Goal: Task Accomplishment & Management: Manage account settings

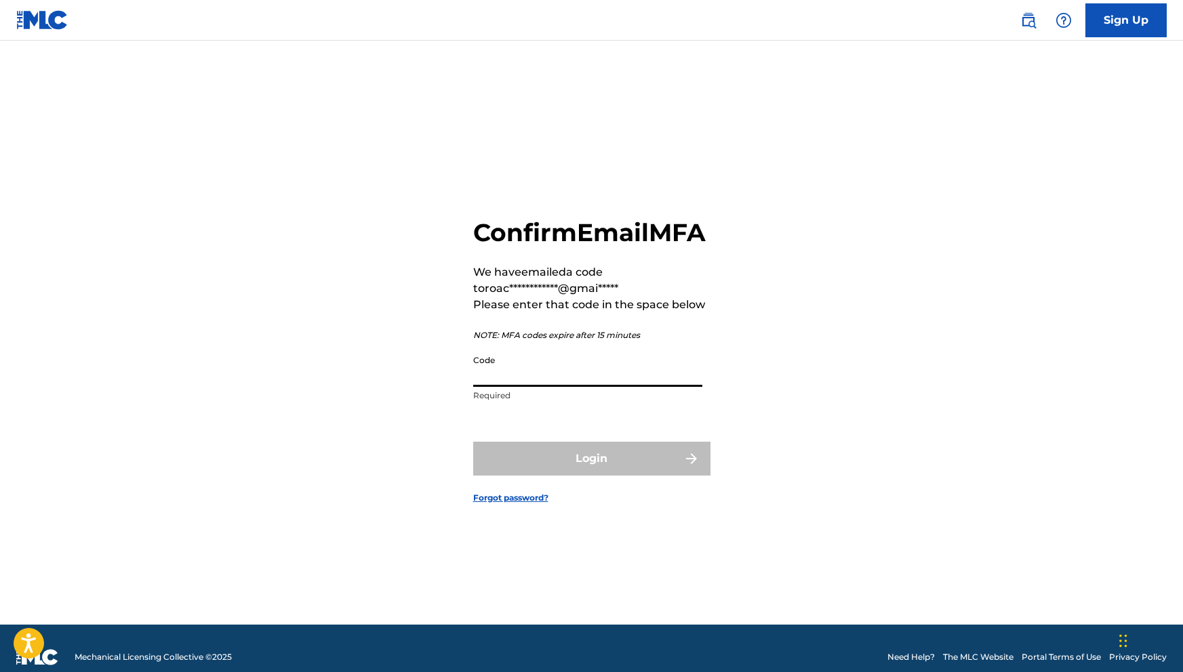
click at [628, 387] on input "Code" at bounding box center [587, 367] width 229 height 39
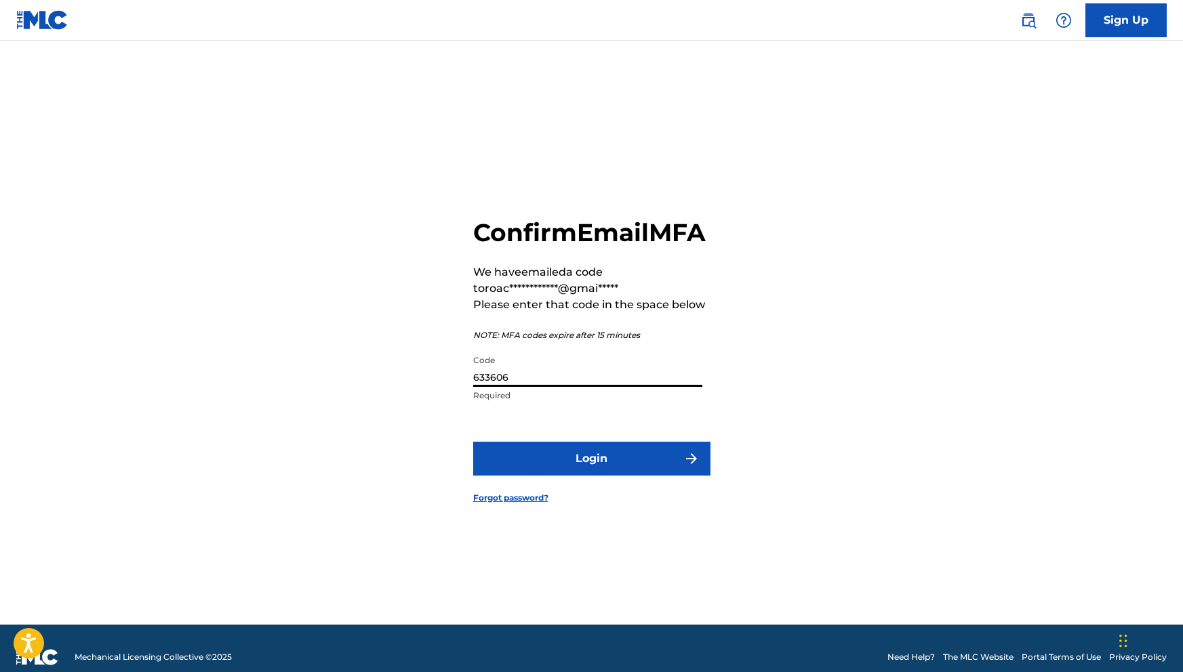
type input "633606"
click at [638, 460] on button "Login" at bounding box center [591, 459] width 237 height 34
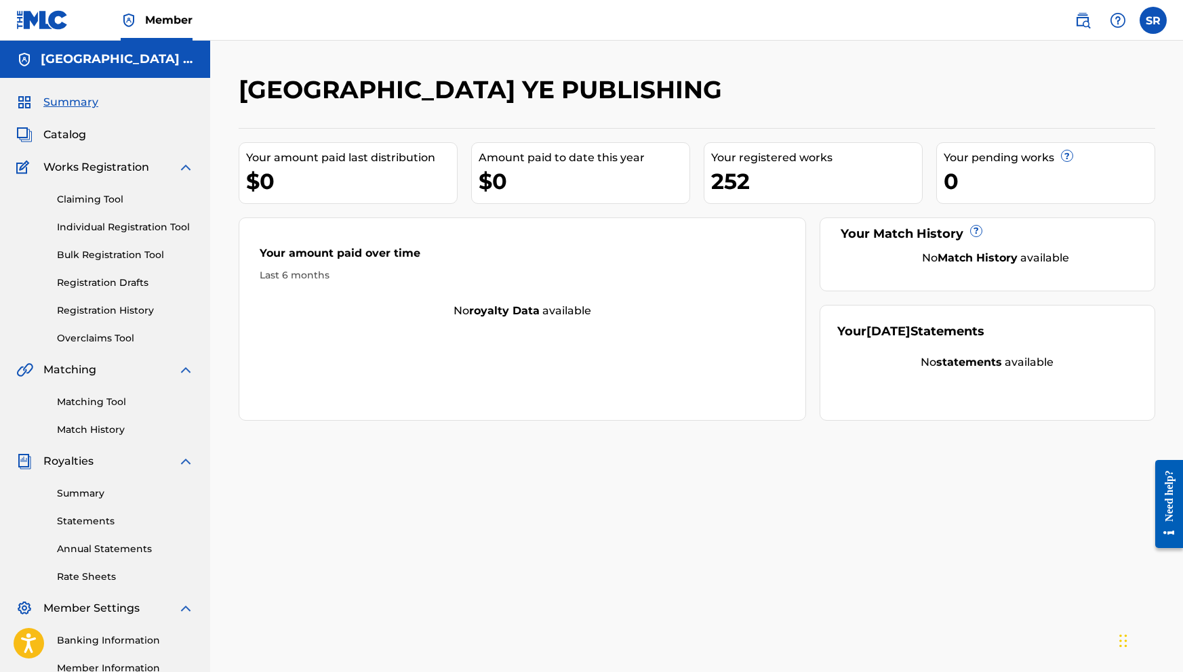
click at [119, 307] on link "Registration History" at bounding box center [125, 311] width 137 height 14
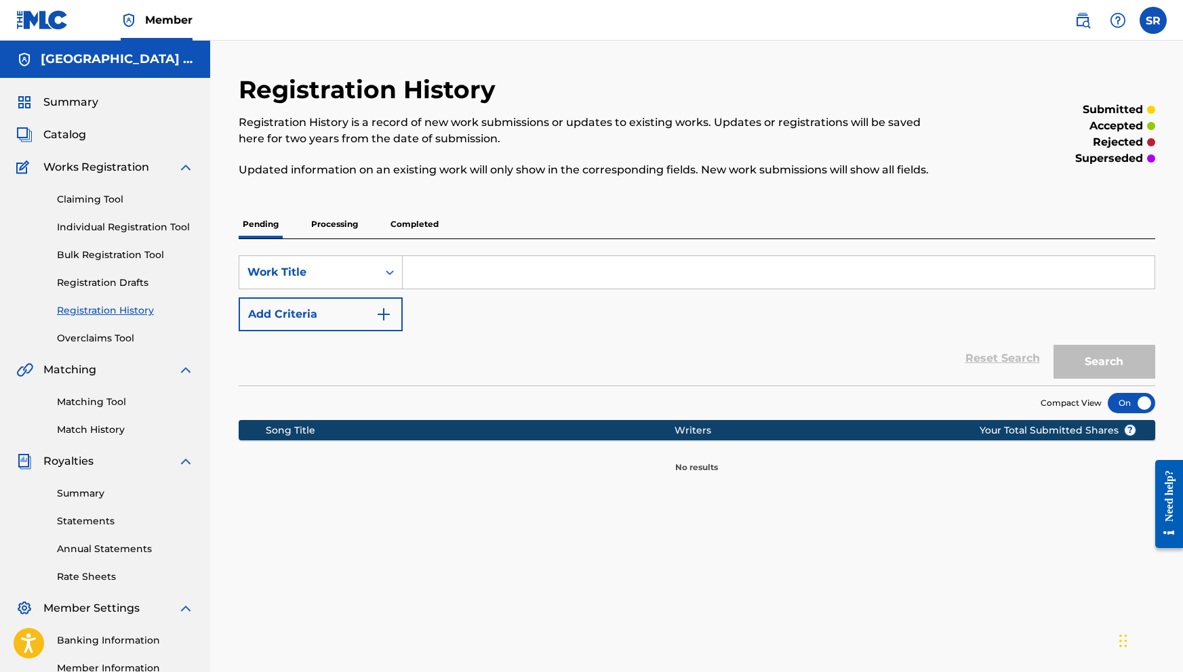
click at [352, 215] on p "Processing" at bounding box center [334, 224] width 55 height 28
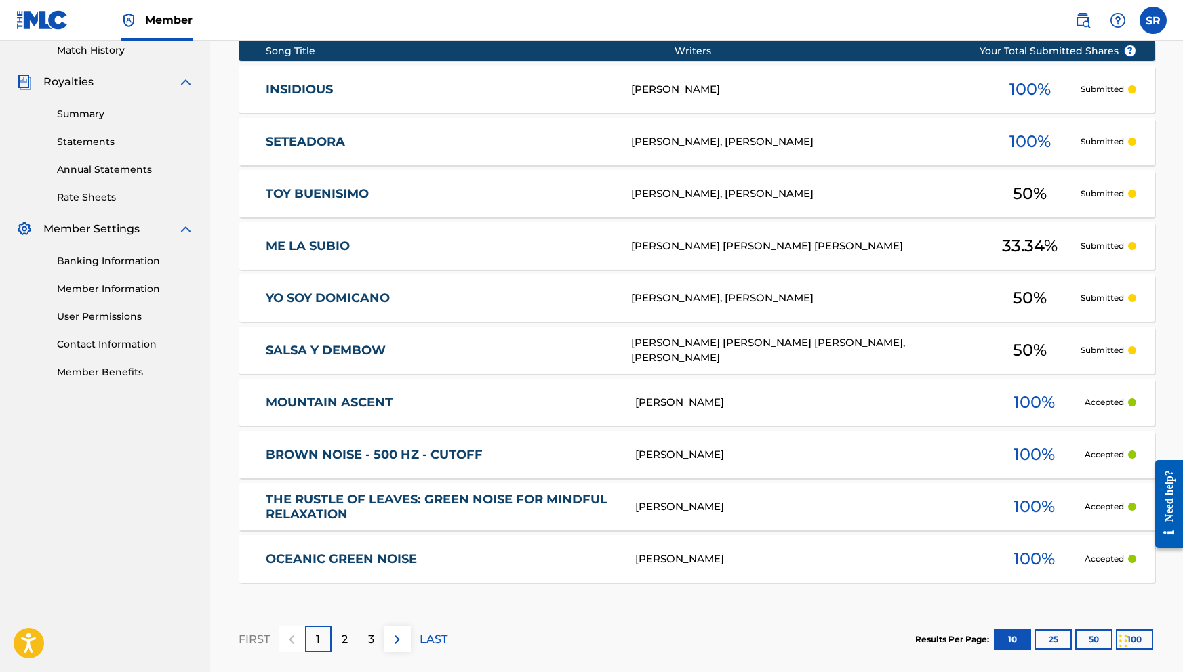
scroll to position [382, 0]
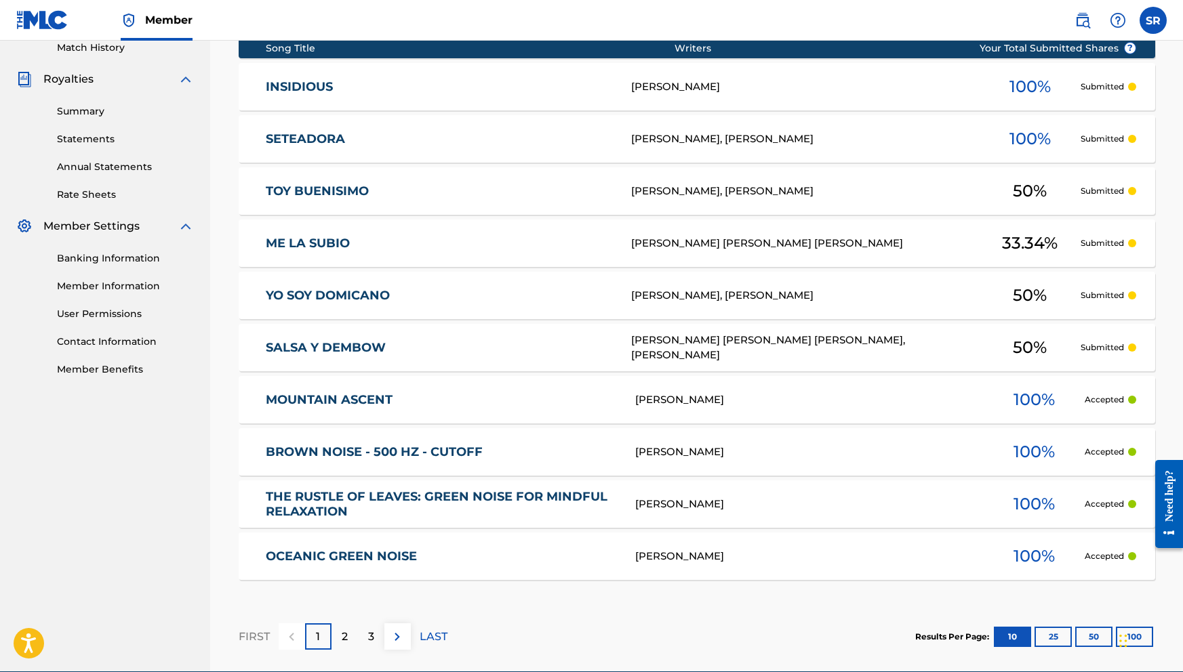
click at [342, 638] on p "2" at bounding box center [345, 637] width 6 height 16
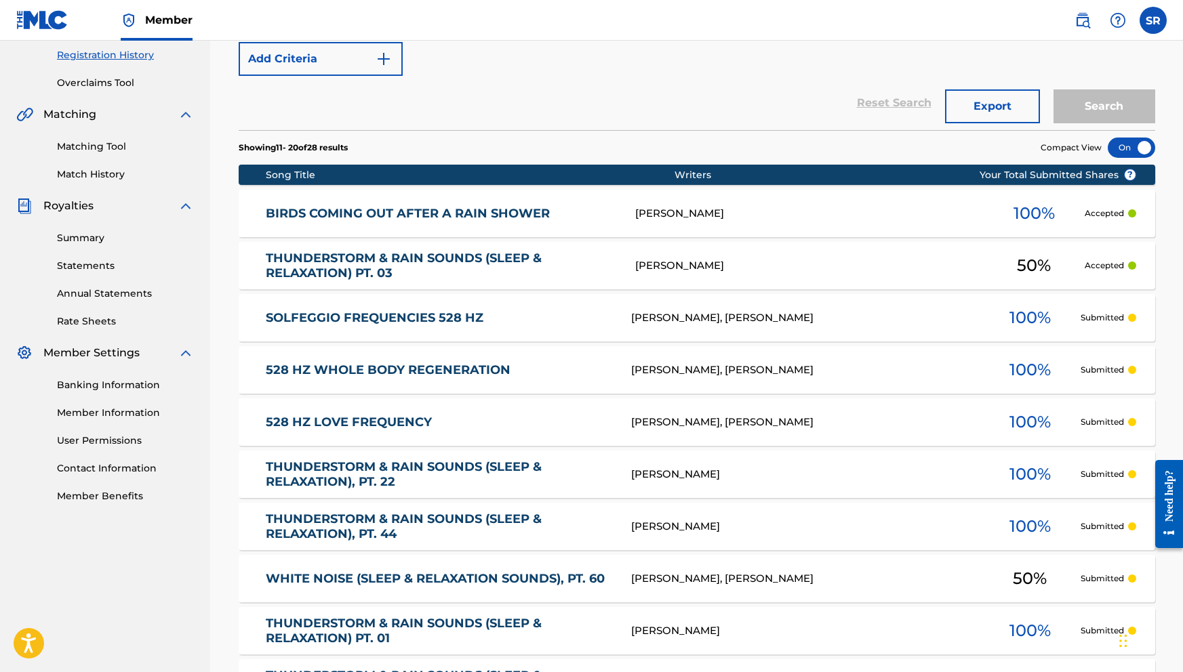
scroll to position [259, 0]
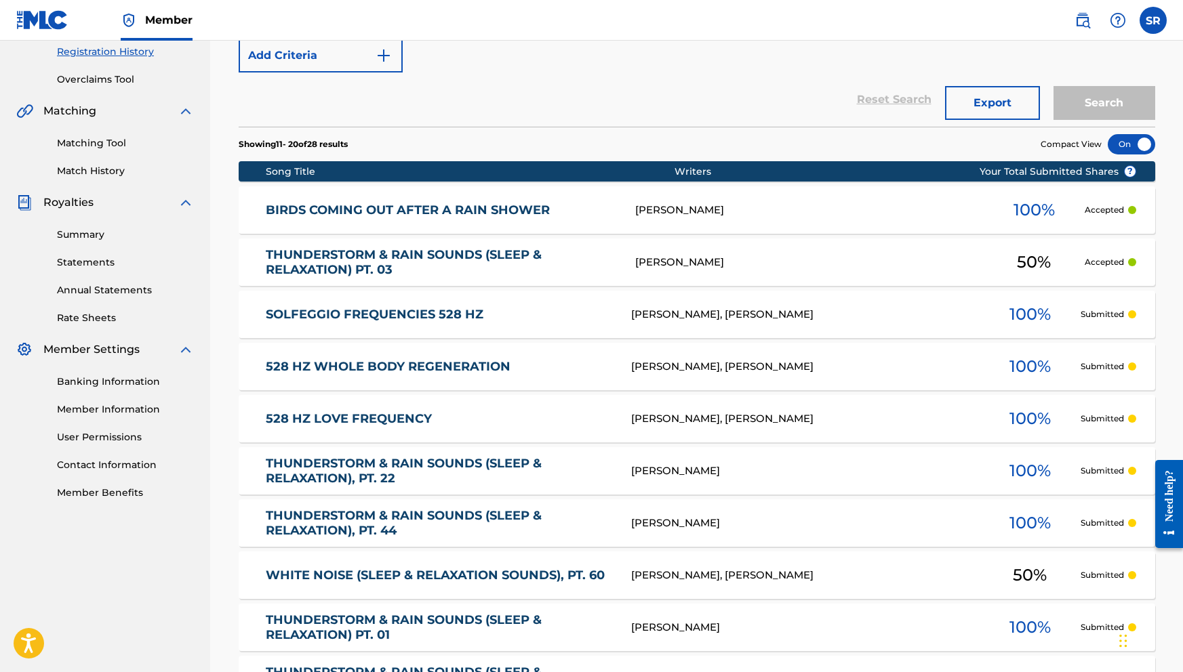
click at [369, 267] on link "THUNDERSTORM & RAIN SOUNDS (SLEEP & RELAXATION) PT. 03" at bounding box center [441, 262] width 351 height 30
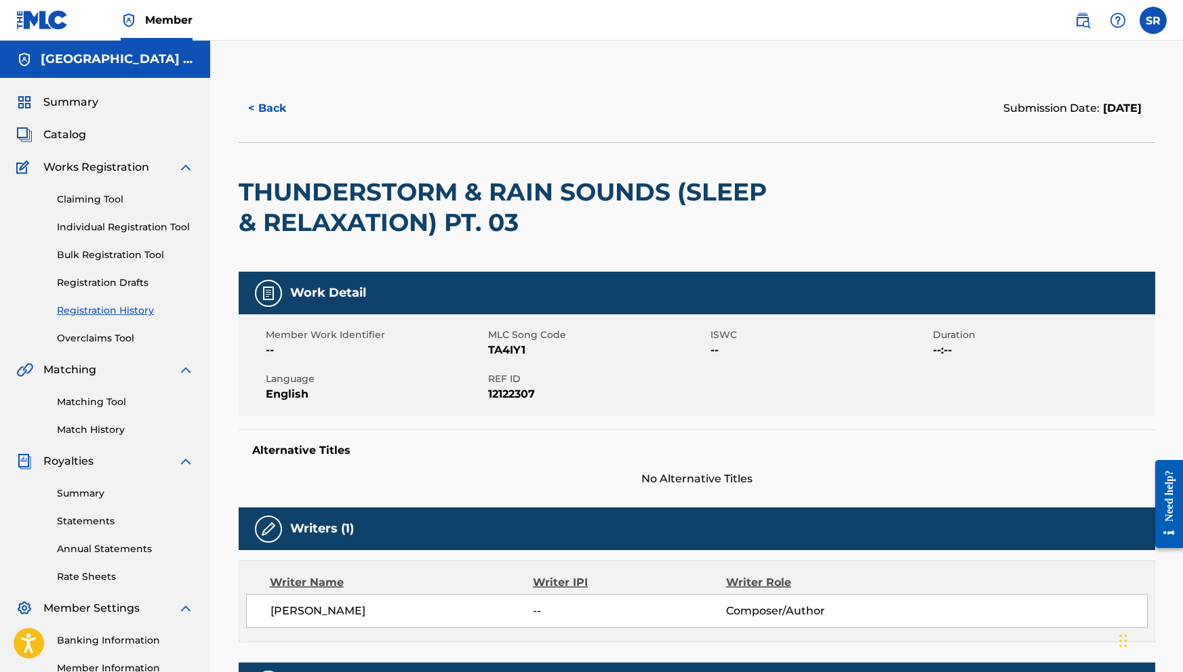
click at [254, 110] on button "< Back" at bounding box center [279, 108] width 81 height 34
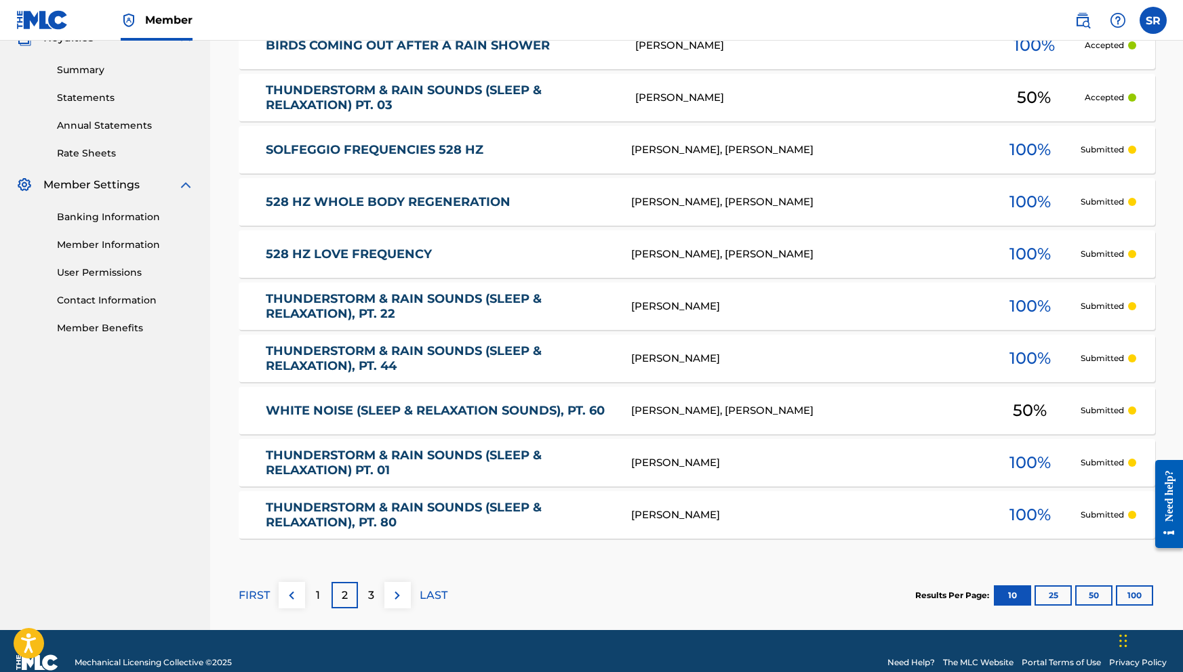
scroll to position [436, 0]
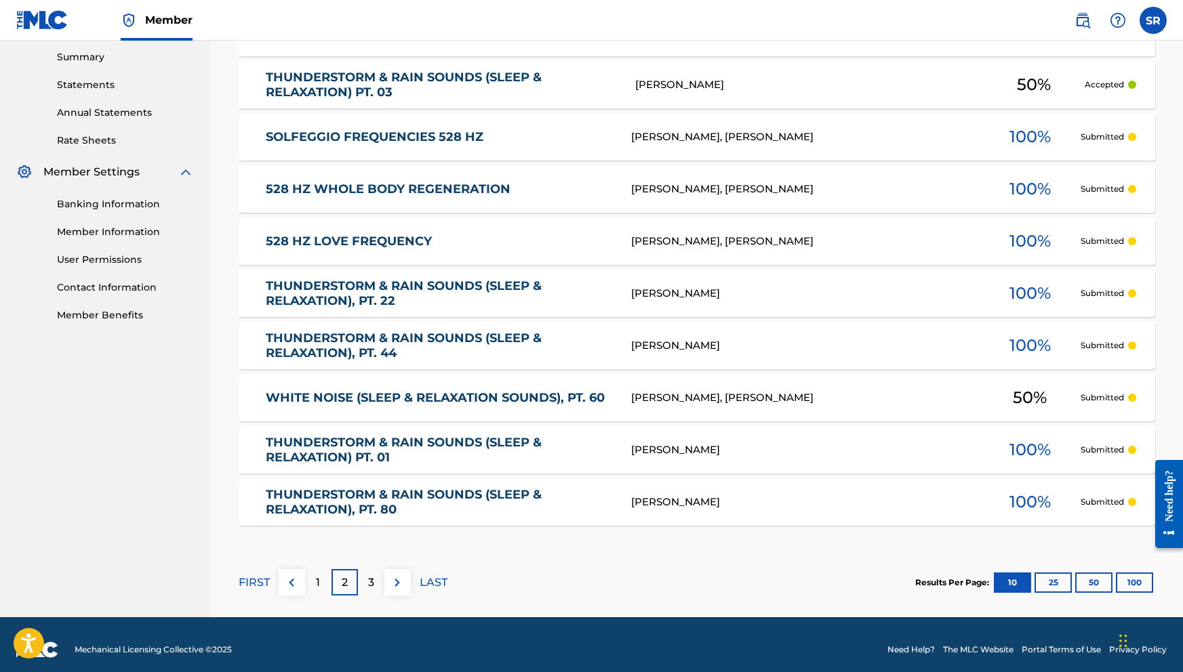
click at [369, 585] on p "3" at bounding box center [371, 583] width 6 height 16
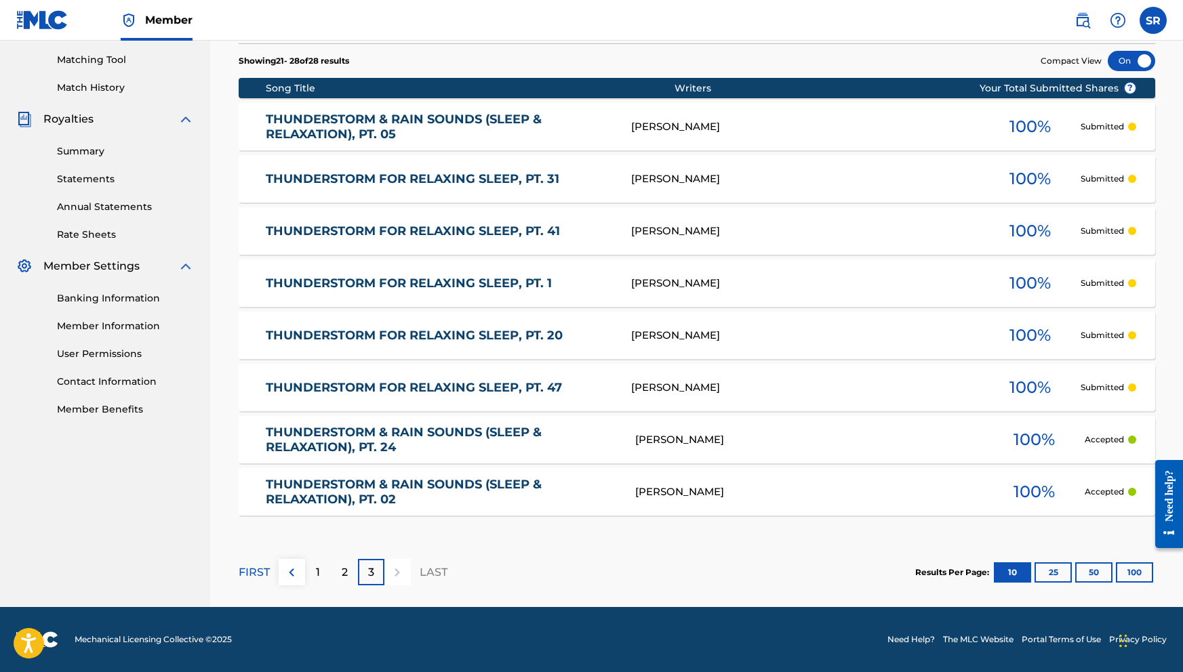
scroll to position [342, 0]
click at [356, 445] on link "THUNDERSTORM & RAIN SOUNDS (SLEEP & RELAXATION), PT. 24" at bounding box center [441, 440] width 351 height 30
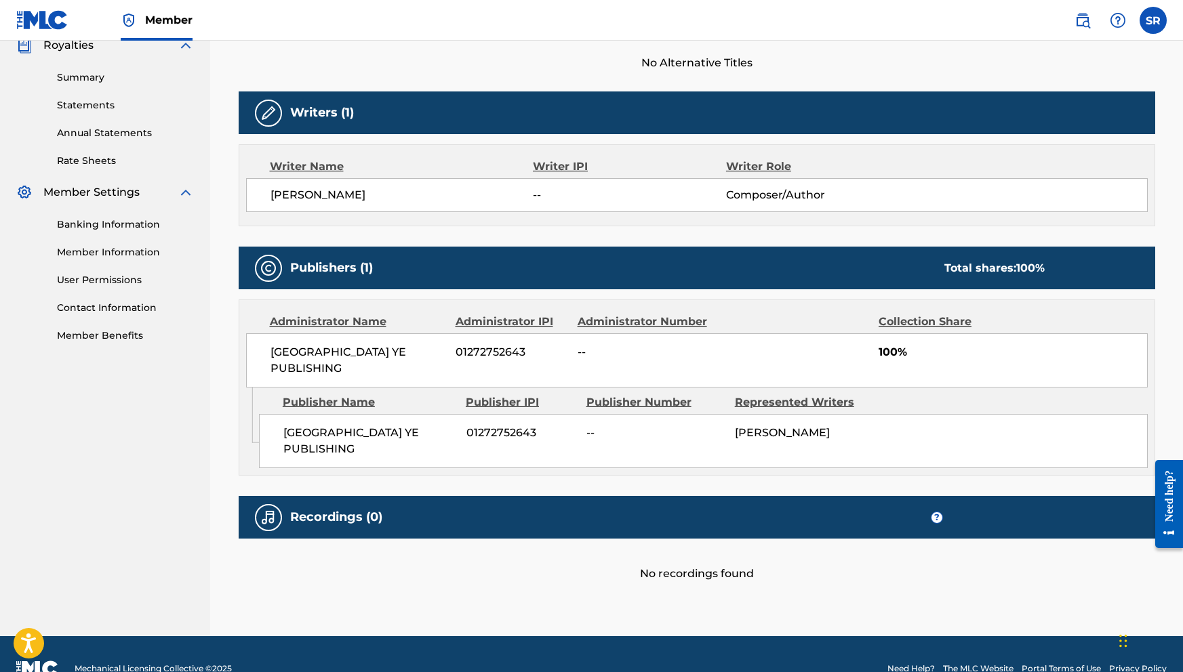
scroll to position [415, 0]
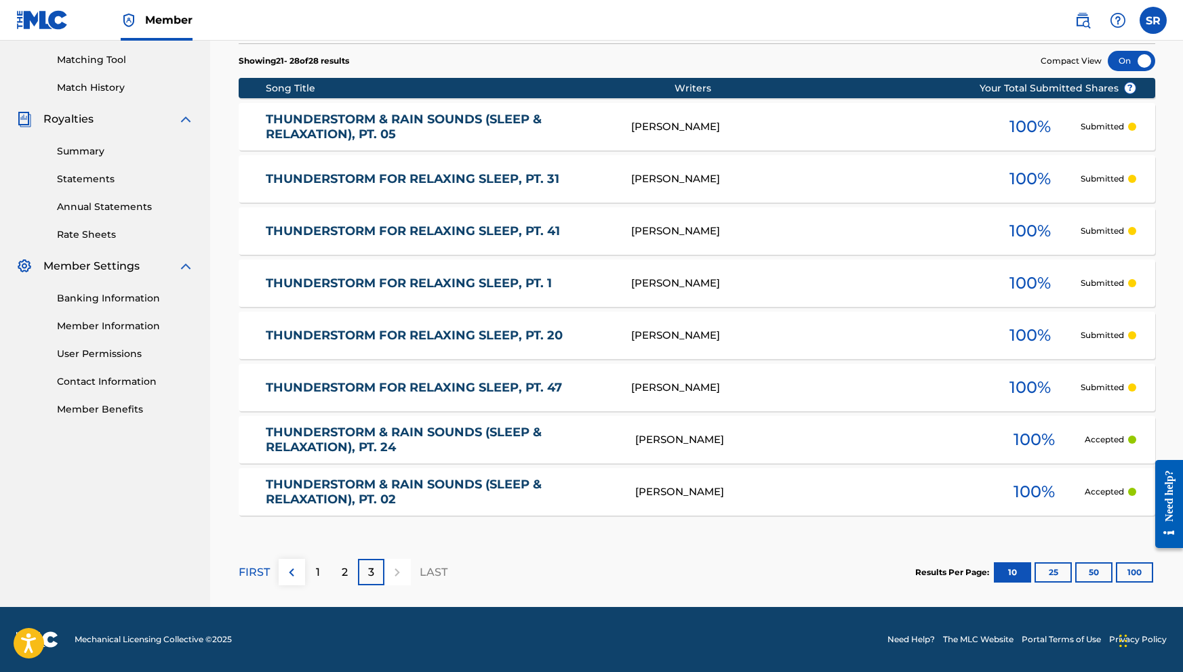
scroll to position [342, 0]
click at [339, 503] on link "THUNDERSTORM & RAIN SOUNDS (SLEEP & RELAXATION), PT. 02" at bounding box center [441, 492] width 351 height 30
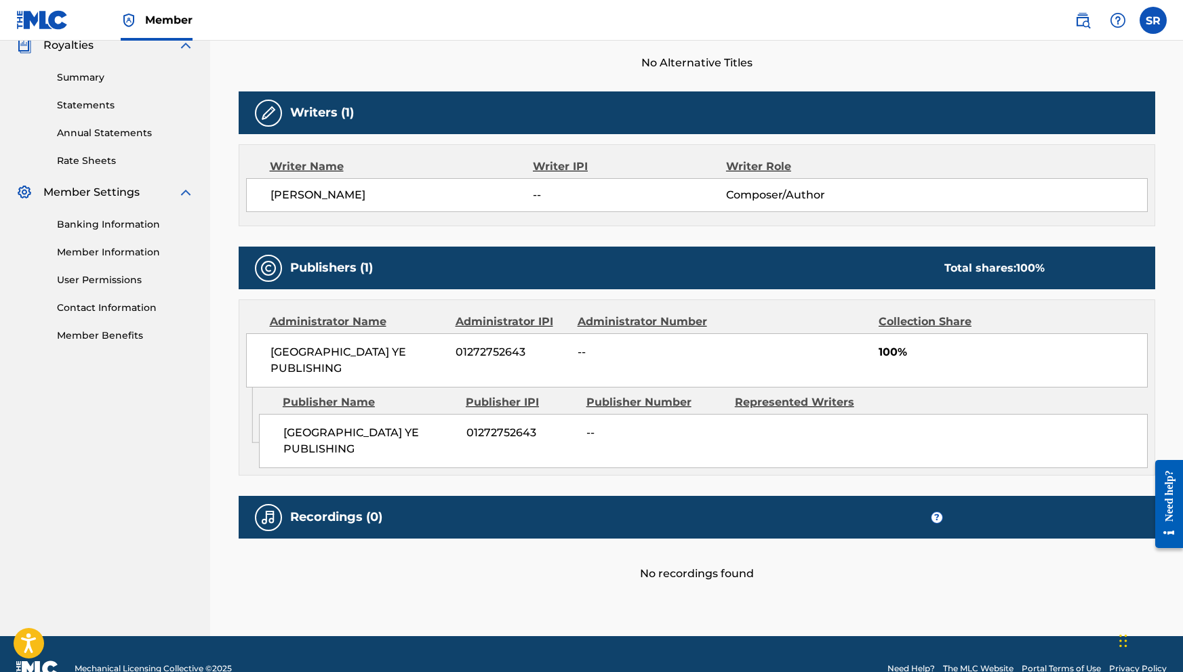
scroll to position [415, 0]
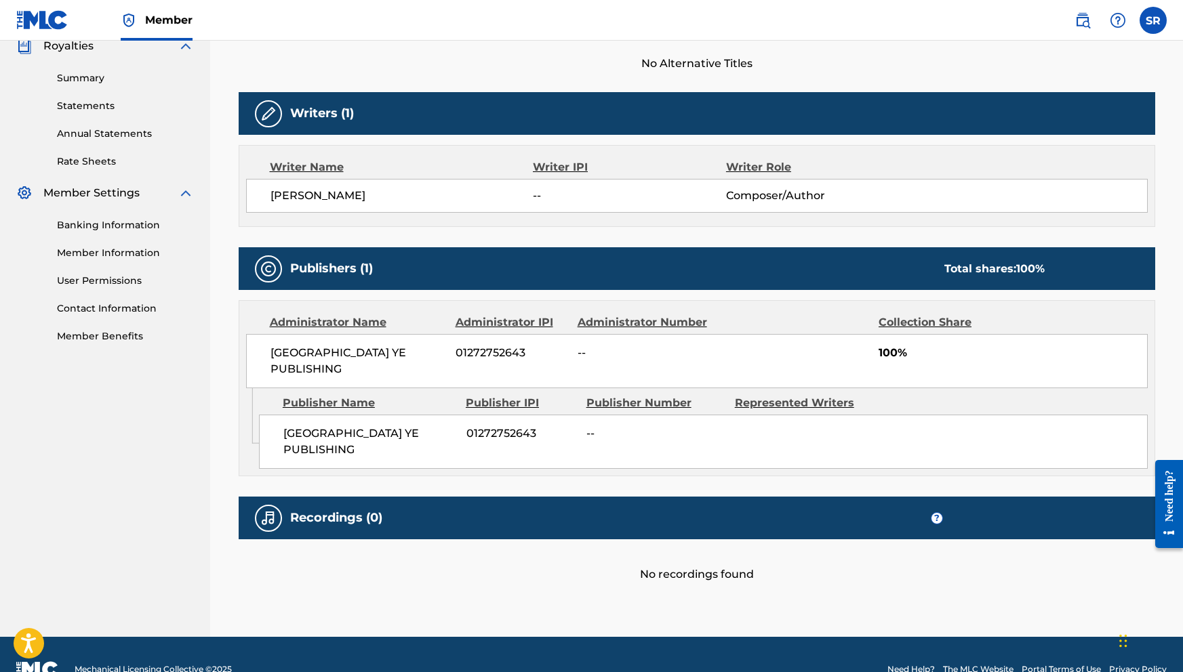
scroll to position [168, 0]
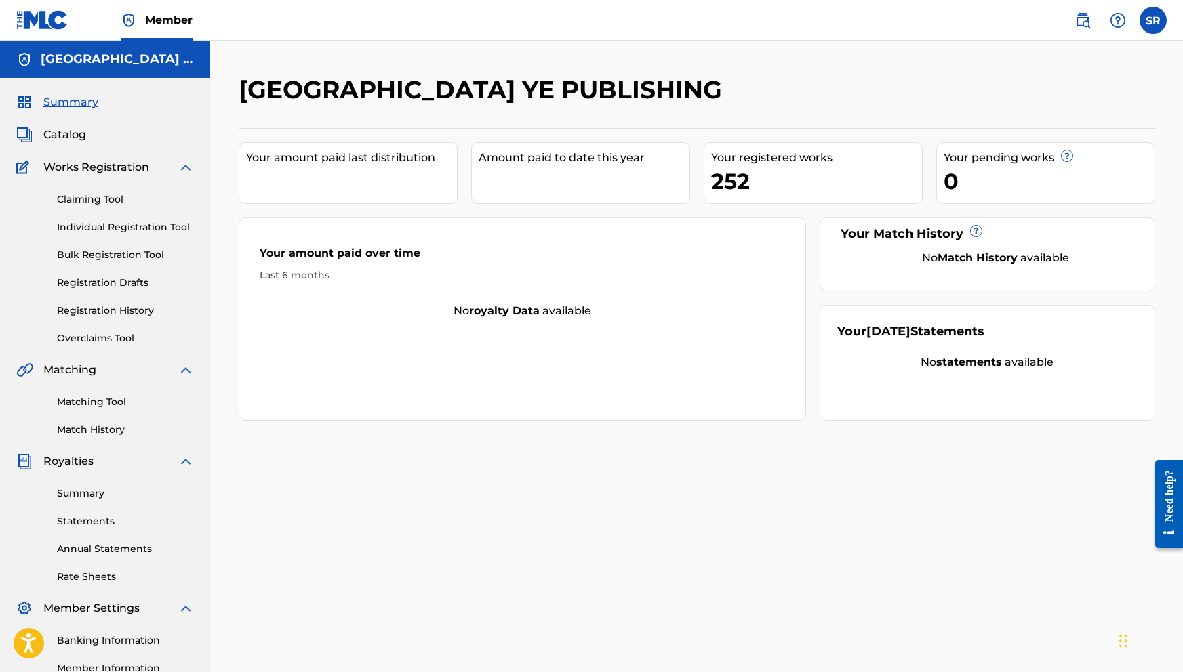
click at [144, 307] on link "Registration History" at bounding box center [125, 311] width 137 height 14
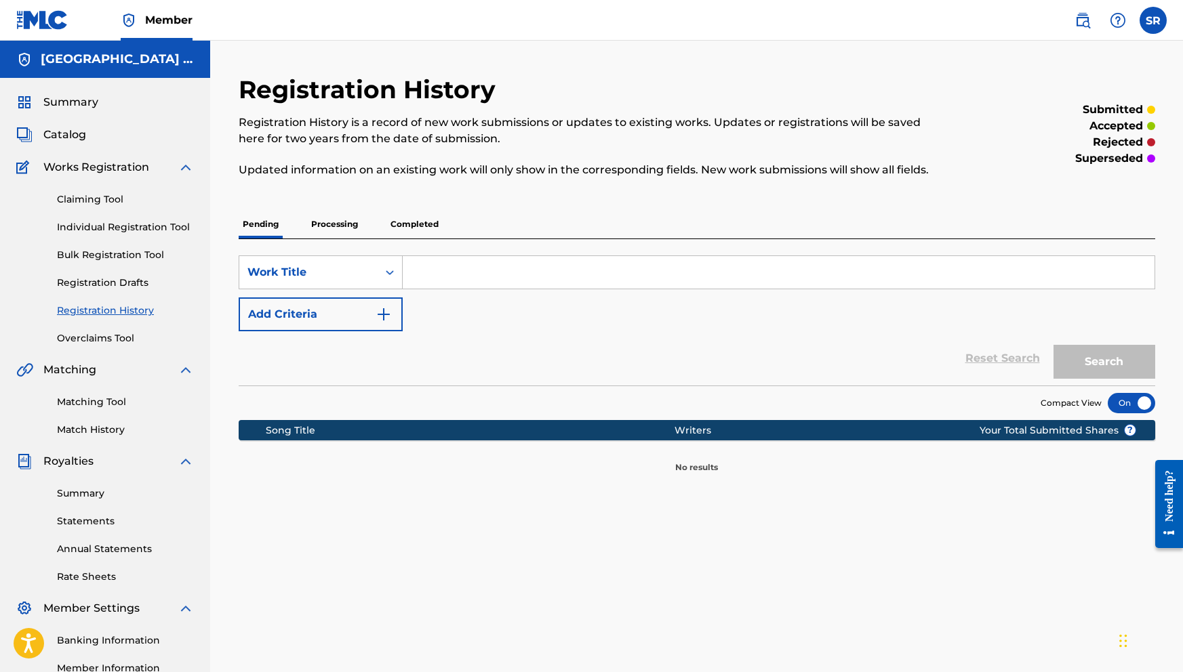
click at [404, 223] on p "Completed" at bounding box center [414, 224] width 56 height 28
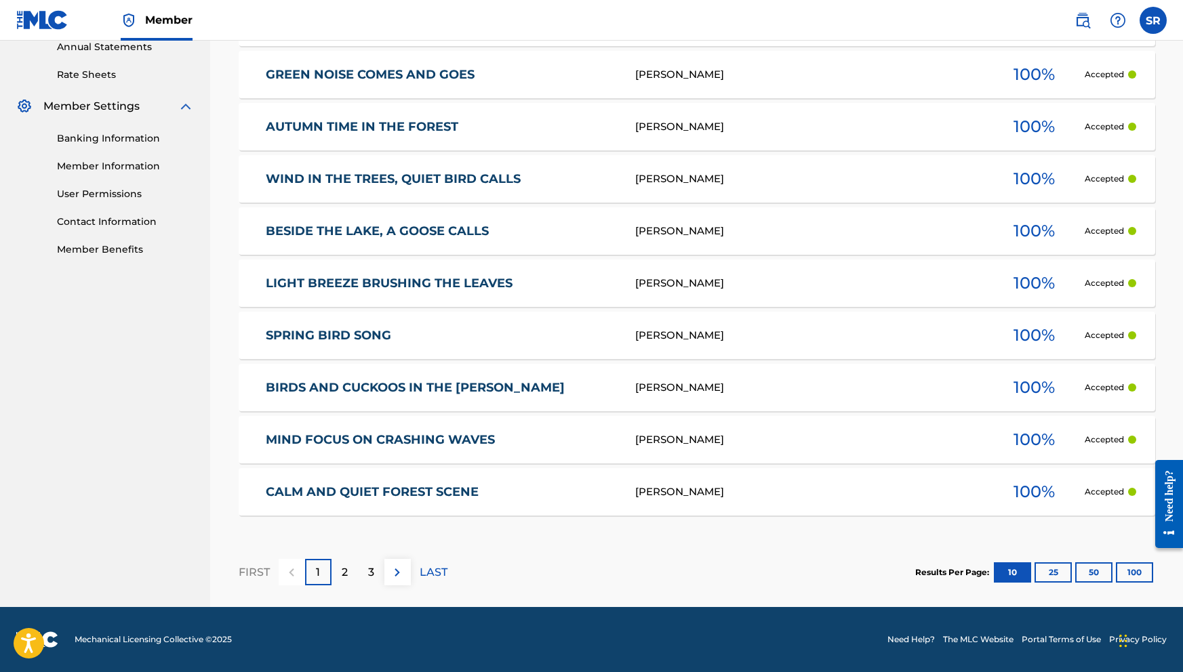
scroll to position [502, 0]
click at [350, 585] on div "FIRST 1 2 3 LAST" at bounding box center [343, 572] width 209 height 70
click at [347, 571] on p "2" at bounding box center [345, 572] width 6 height 16
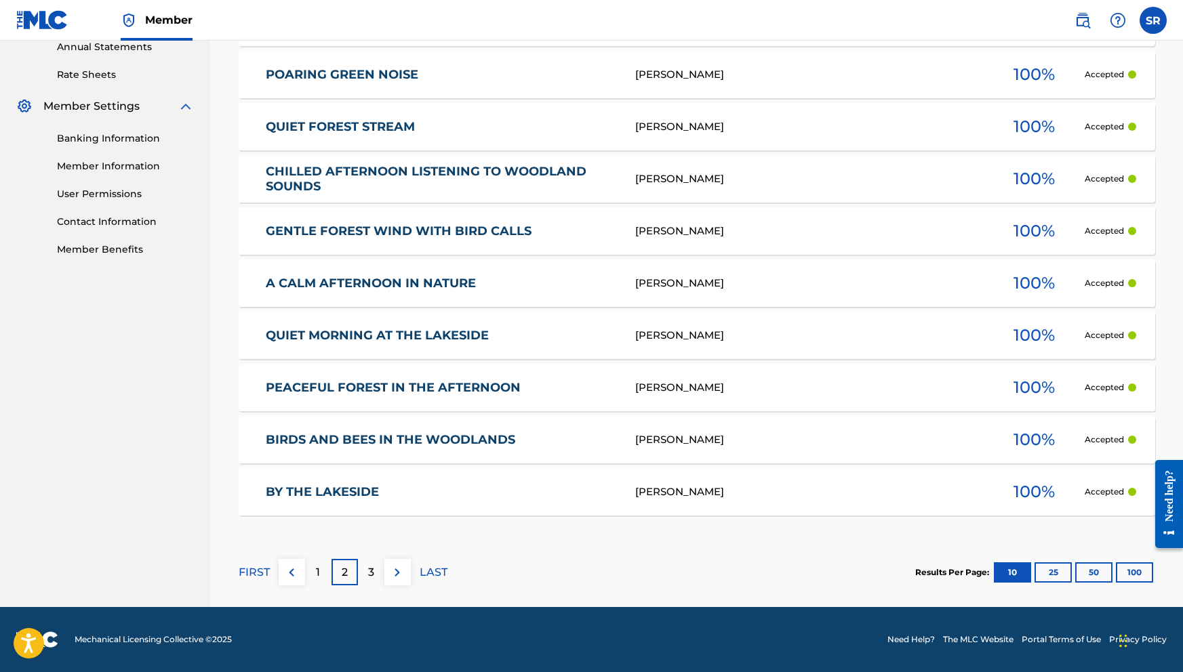
click at [375, 582] on div "3" at bounding box center [371, 572] width 26 height 26
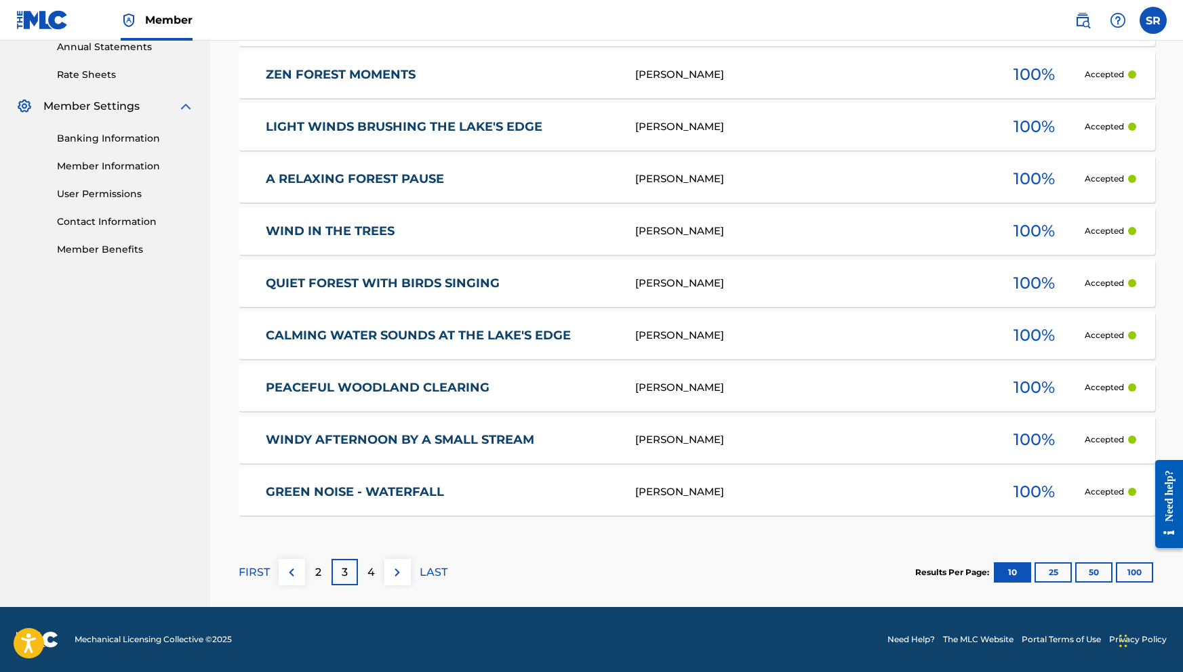
click at [377, 575] on div "4" at bounding box center [371, 572] width 26 height 26
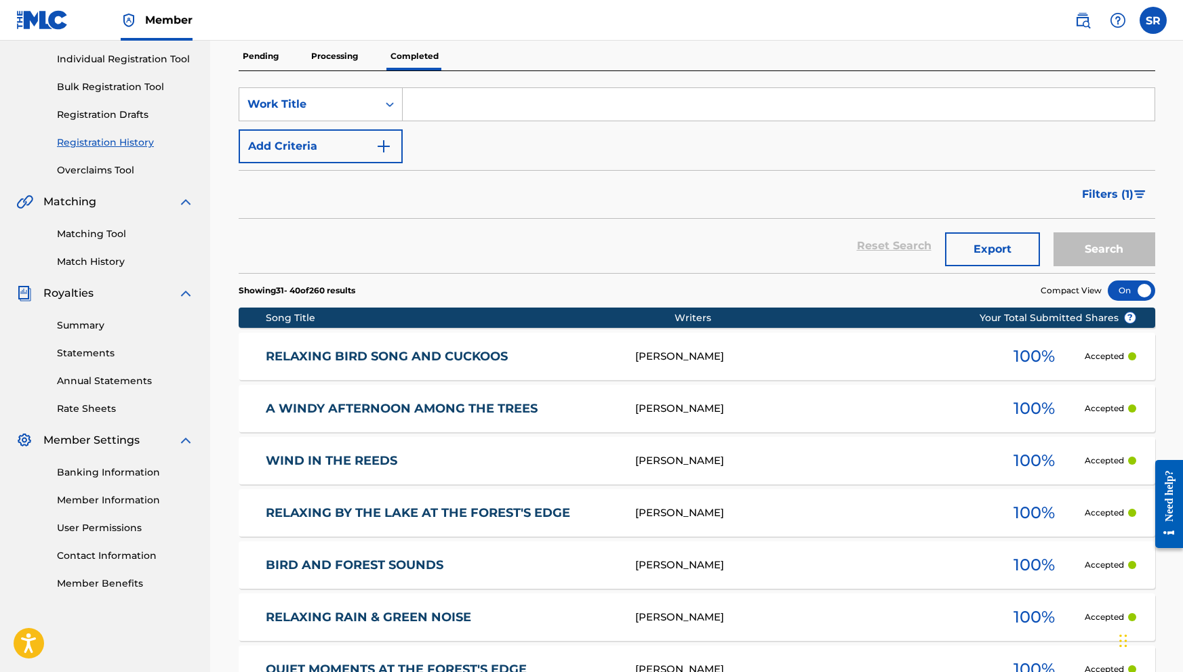
click at [1074, 27] on link at bounding box center [1082, 20] width 27 height 27
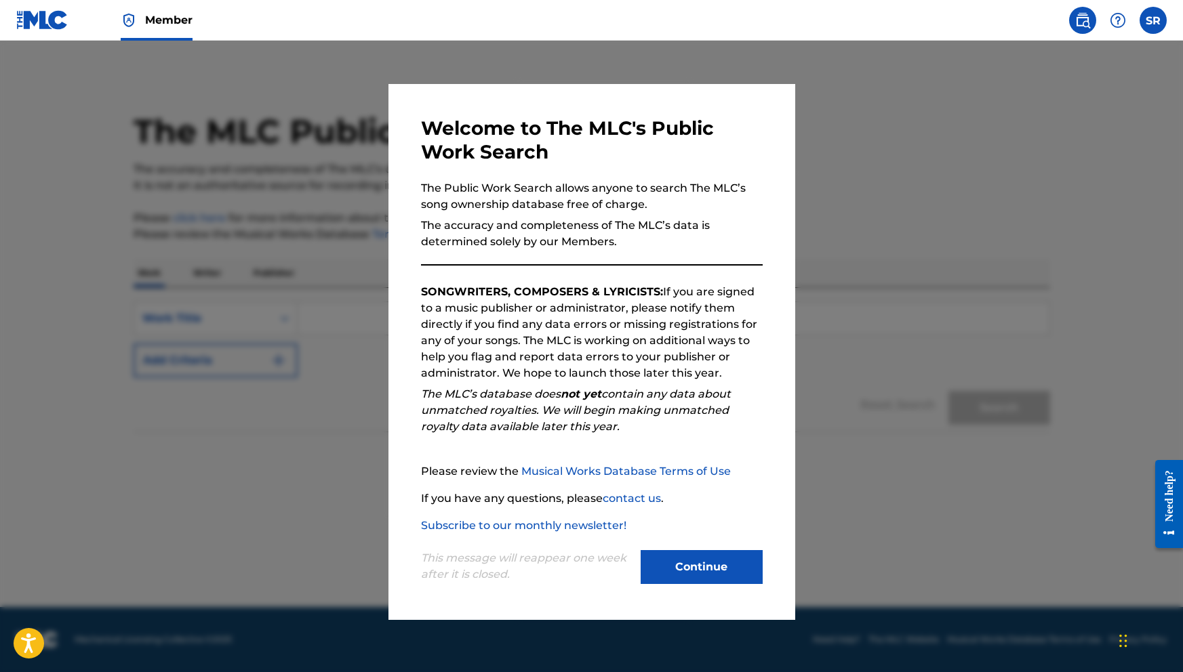
click at [710, 560] on button "Continue" at bounding box center [701, 567] width 122 height 34
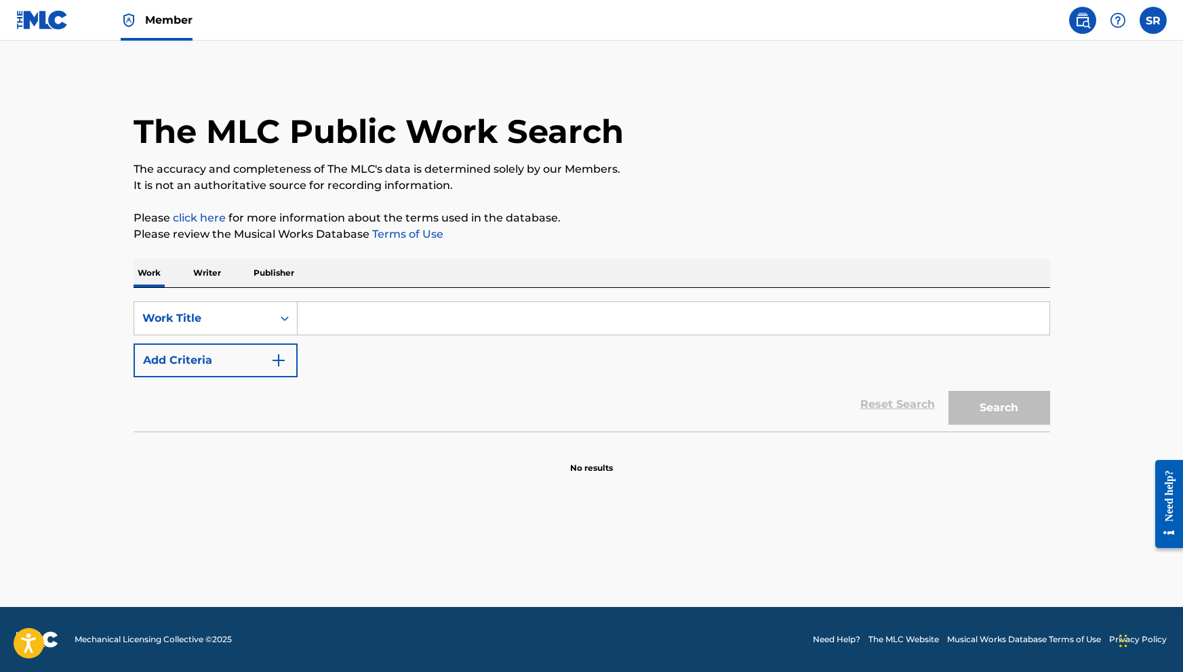
click at [181, 16] on span "Member" at bounding box center [168, 20] width 47 height 16
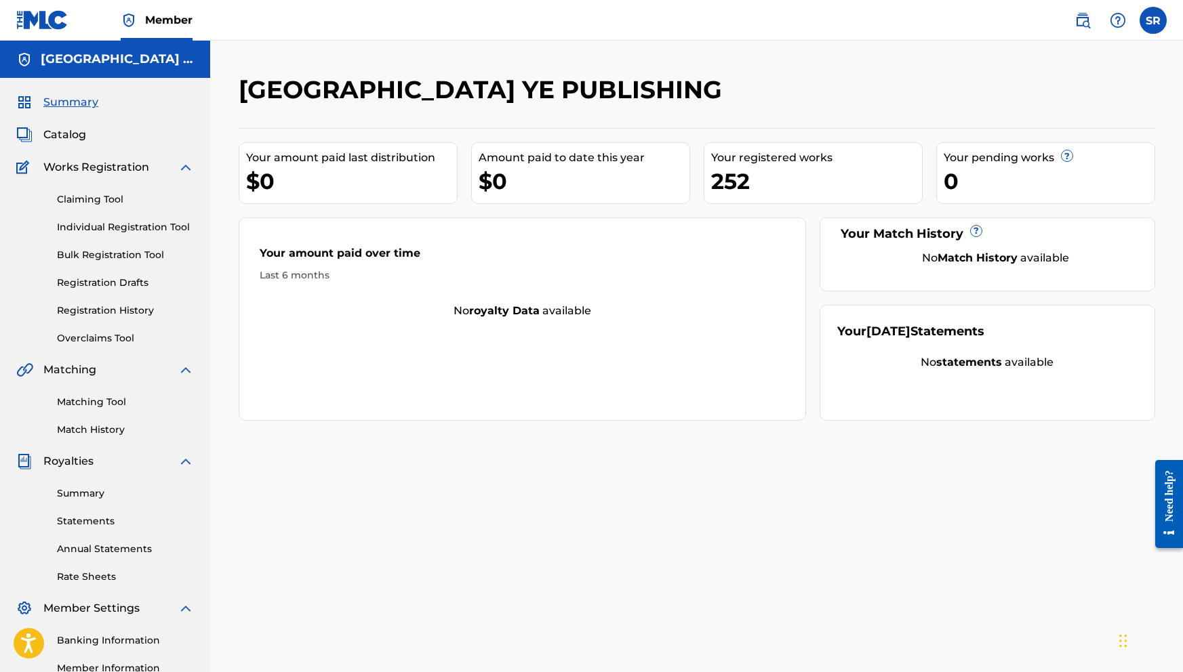
click at [119, 432] on link "Match History" at bounding box center [125, 430] width 137 height 14
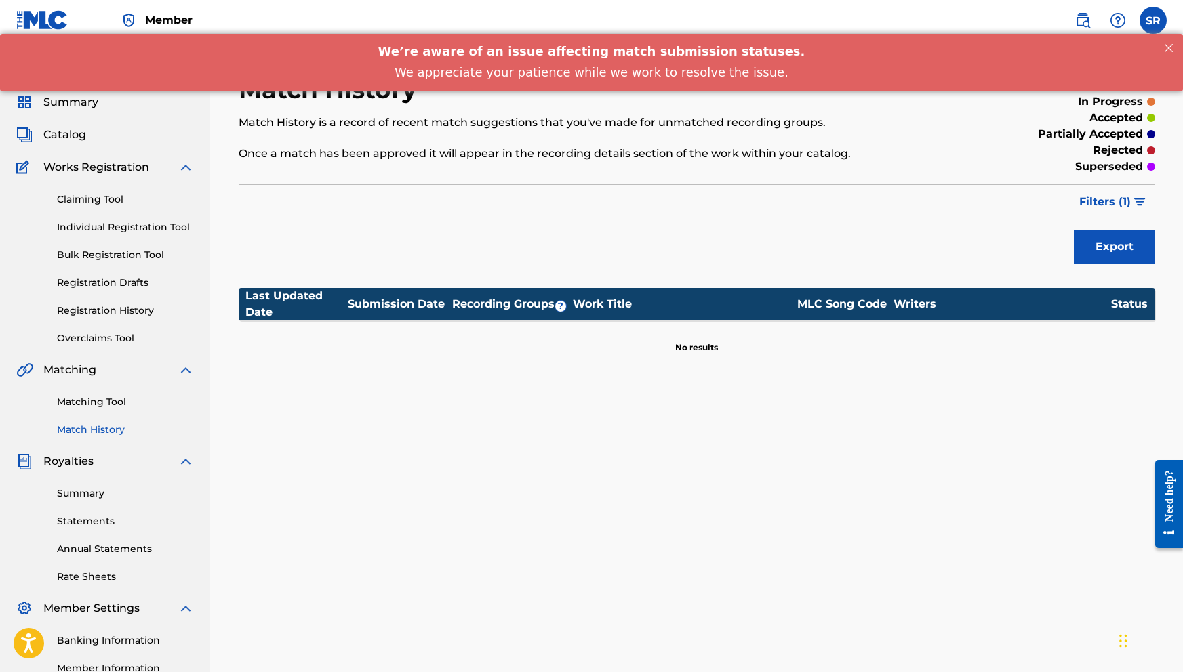
click at [119, 408] on link "Matching Tool" at bounding box center [125, 402] width 137 height 14
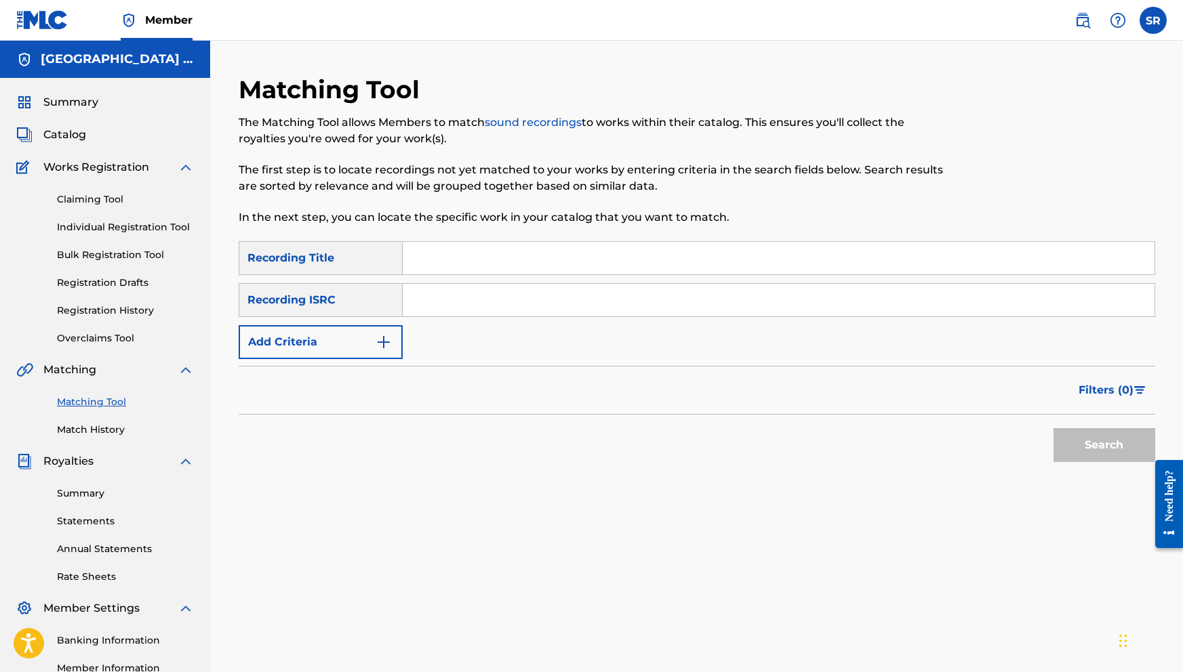
click at [73, 495] on link "Summary" at bounding box center [125, 494] width 137 height 14
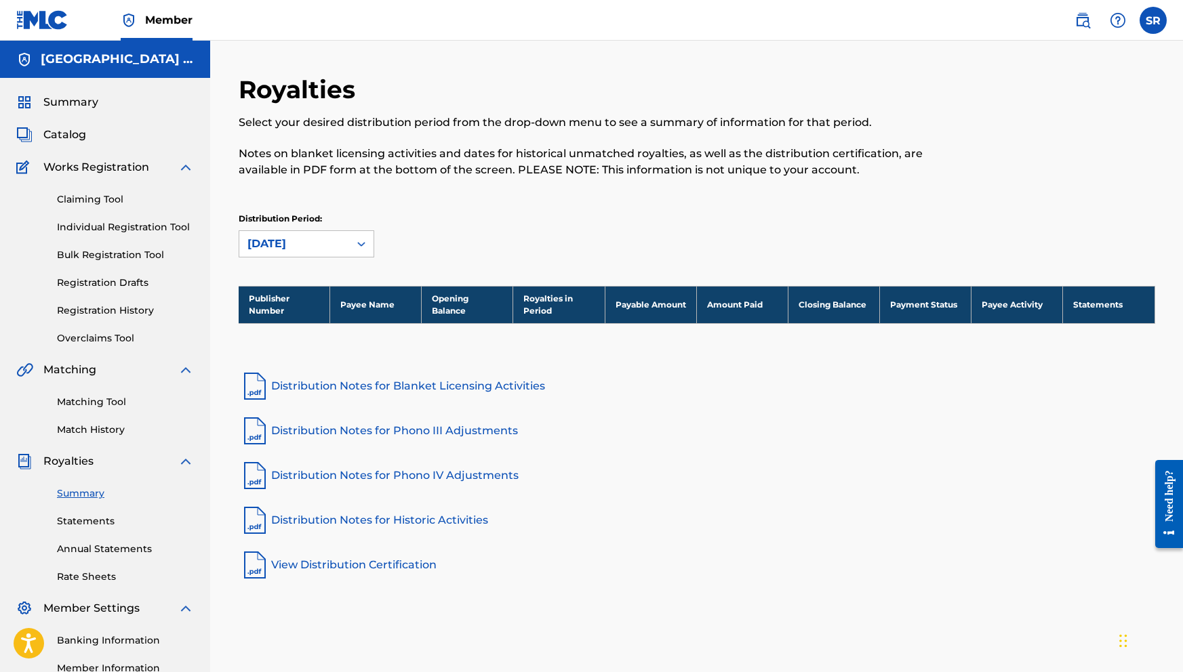
click at [89, 437] on div "Summary Catalog Works Registration Claiming Tool Individual Registration Tool B…" at bounding box center [105, 426] width 210 height 697
click at [89, 431] on link "Match History" at bounding box center [125, 430] width 137 height 14
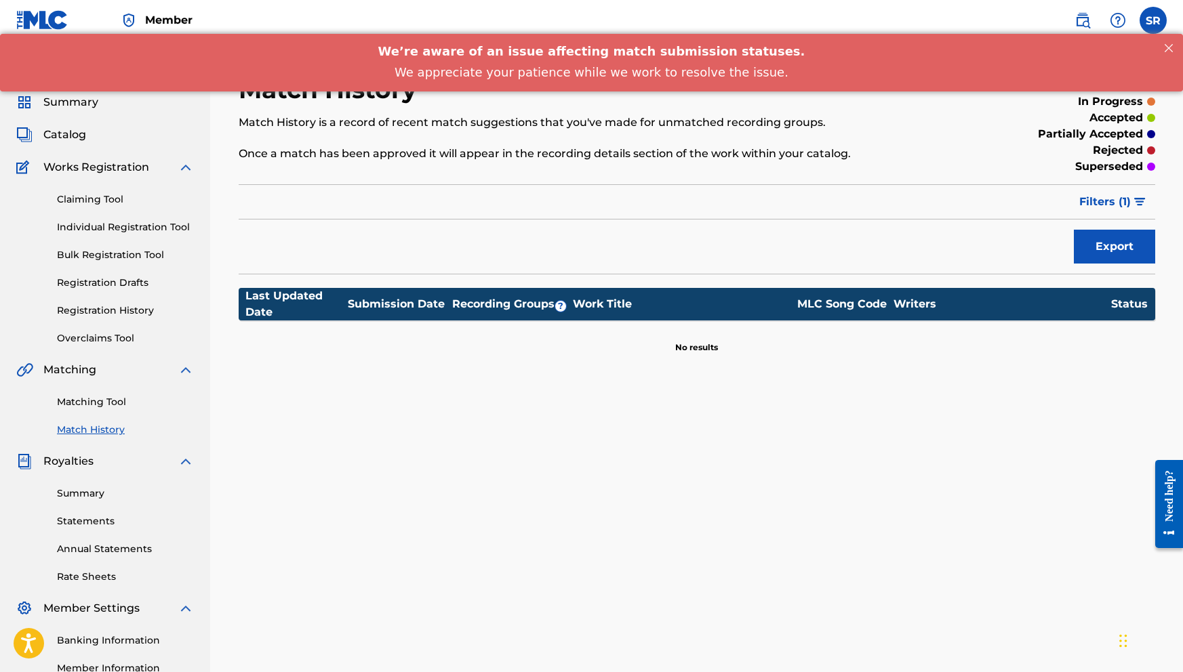
click at [73, 480] on div "Summary Statements Annual Statements Rate Sheets" at bounding box center [105, 527] width 178 height 115
click at [73, 508] on div "Summary Statements Annual Statements Rate Sheets" at bounding box center [105, 527] width 178 height 115
click at [78, 487] on link "Summary" at bounding box center [125, 494] width 137 height 14
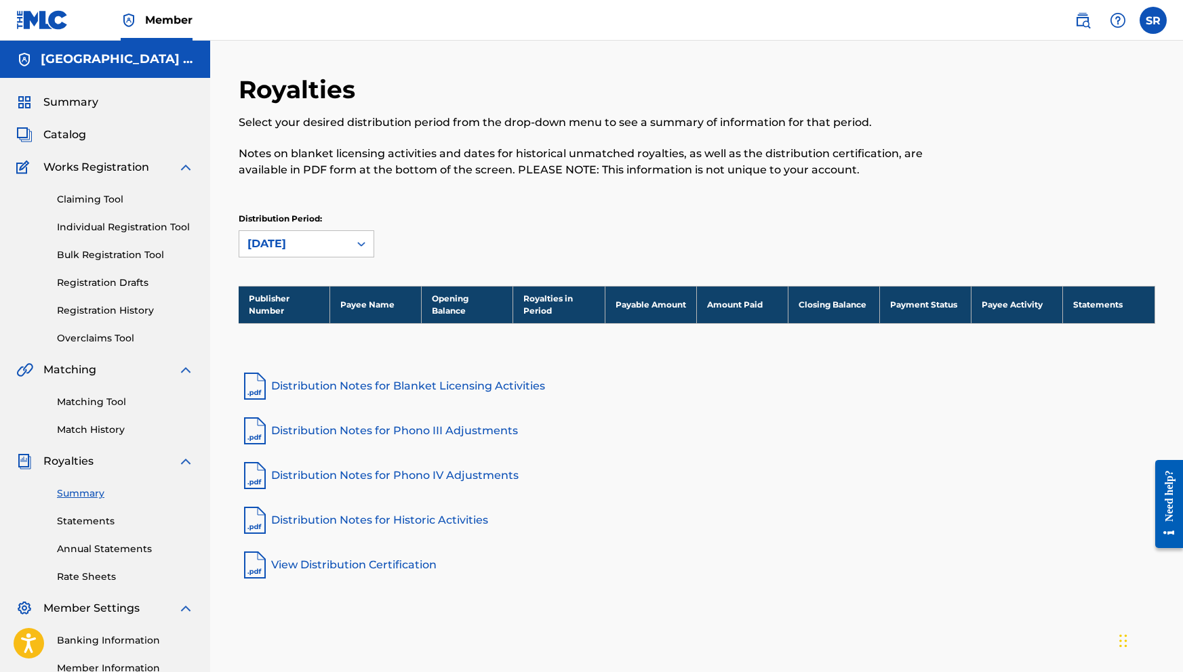
click at [82, 514] on link "Statements" at bounding box center [125, 521] width 137 height 14
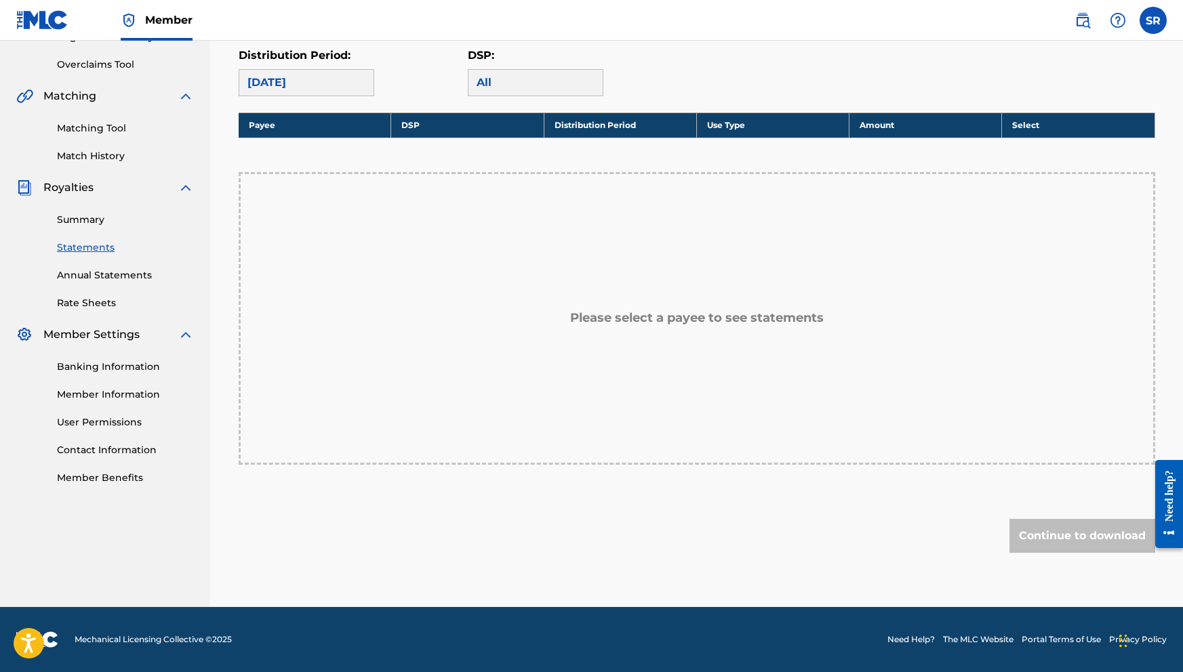
scroll to position [274, 0]
click at [117, 390] on link "Member Information" at bounding box center [125, 395] width 137 height 14
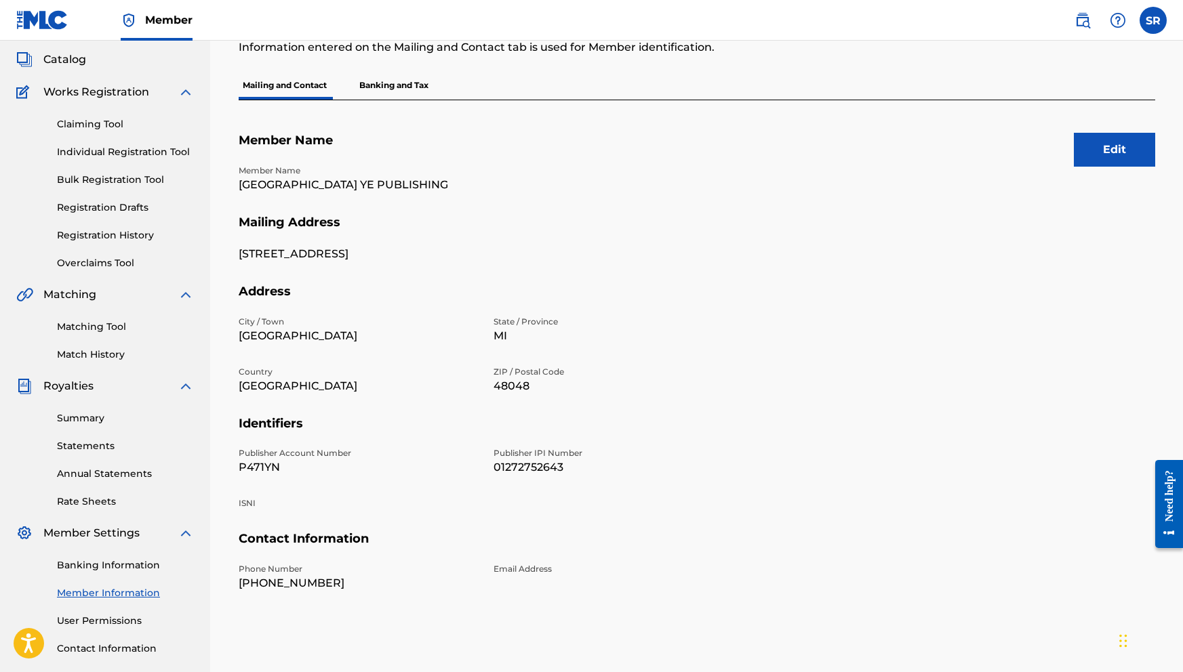
scroll to position [79, 0]
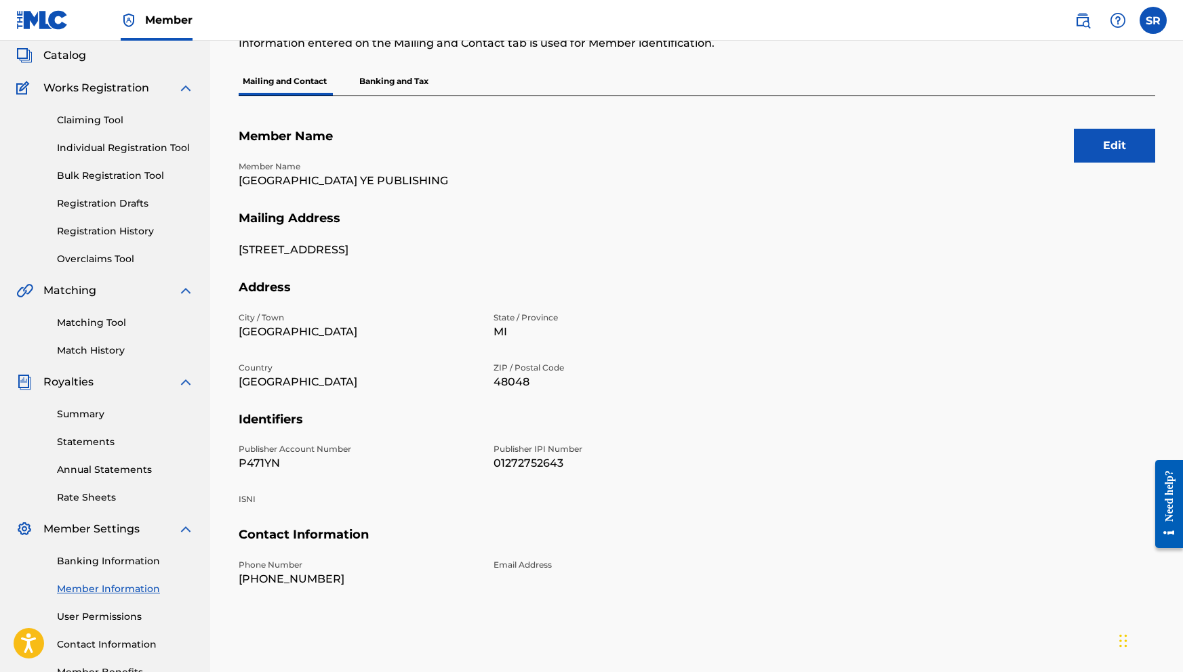
click at [1087, 149] on button "Edit" at bounding box center [1113, 146] width 81 height 34
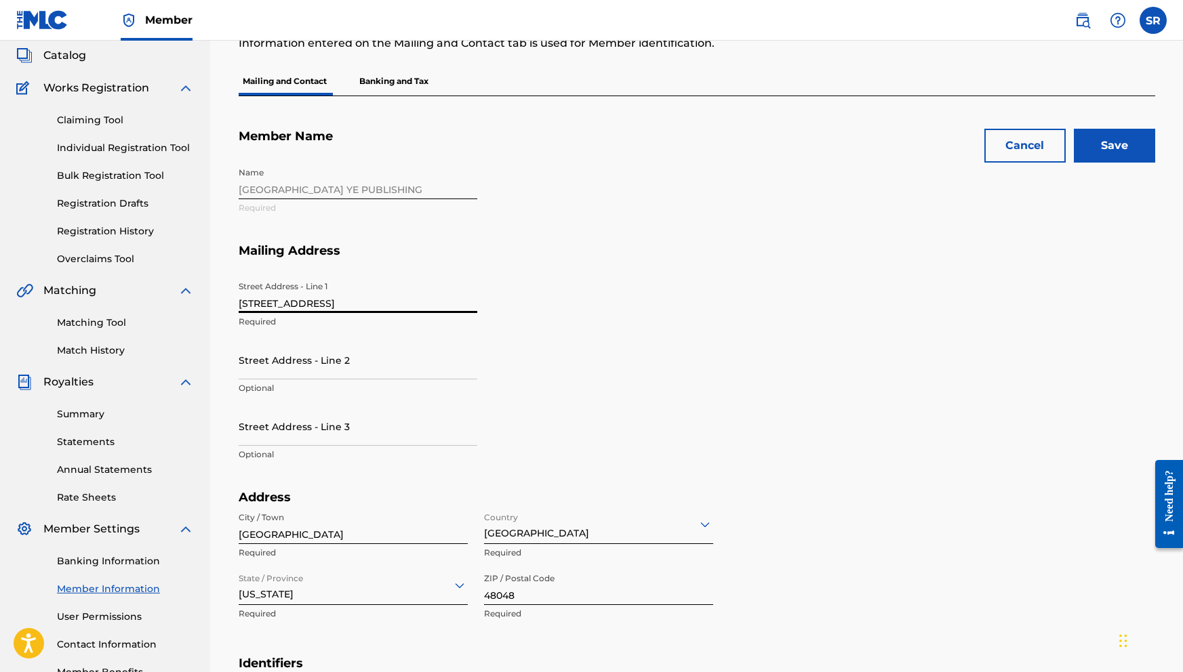
click at [264, 305] on input "[STREET_ADDRESS]" at bounding box center [358, 293] width 239 height 39
type input "[STREET_ADDRESS]"
click at [1097, 144] on input "Save" at bounding box center [1113, 146] width 81 height 34
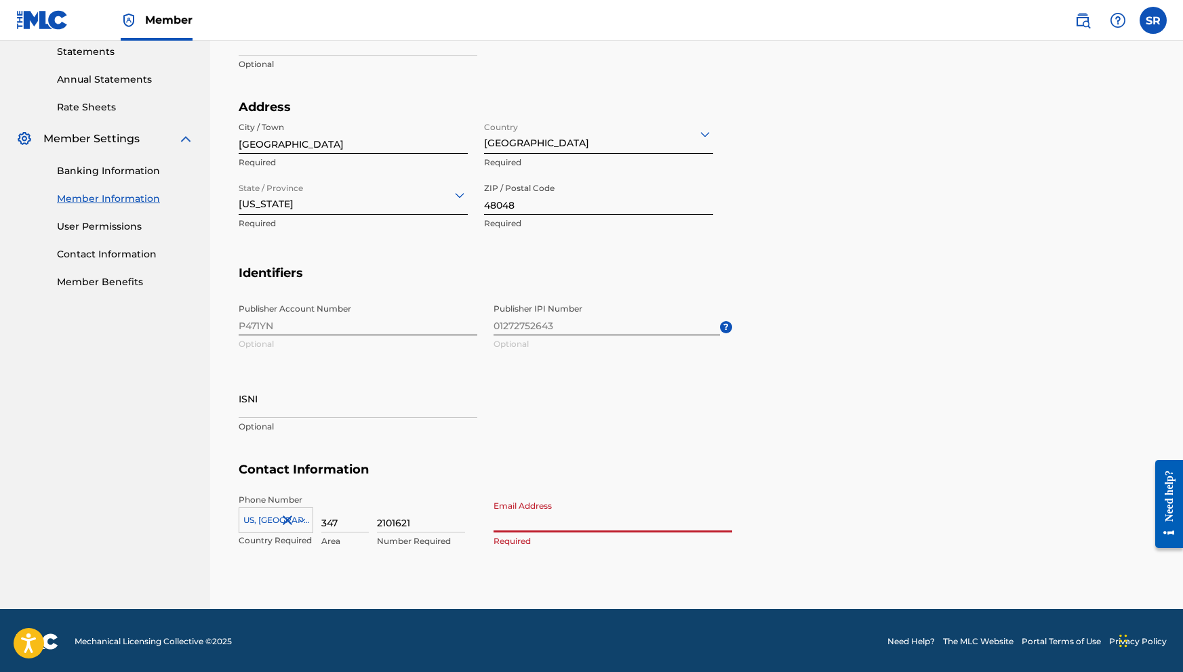
click at [561, 508] on input "Email Address" at bounding box center [612, 513] width 239 height 39
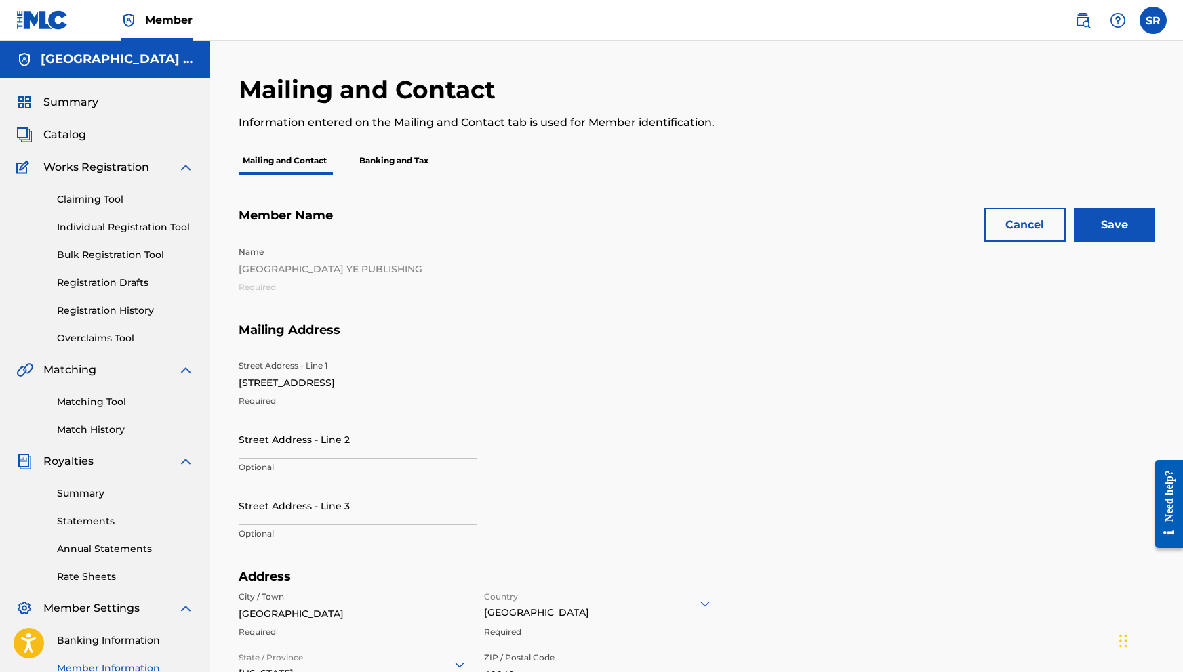
scroll to position [0, 0]
click at [1108, 225] on input "Save" at bounding box center [1113, 225] width 81 height 34
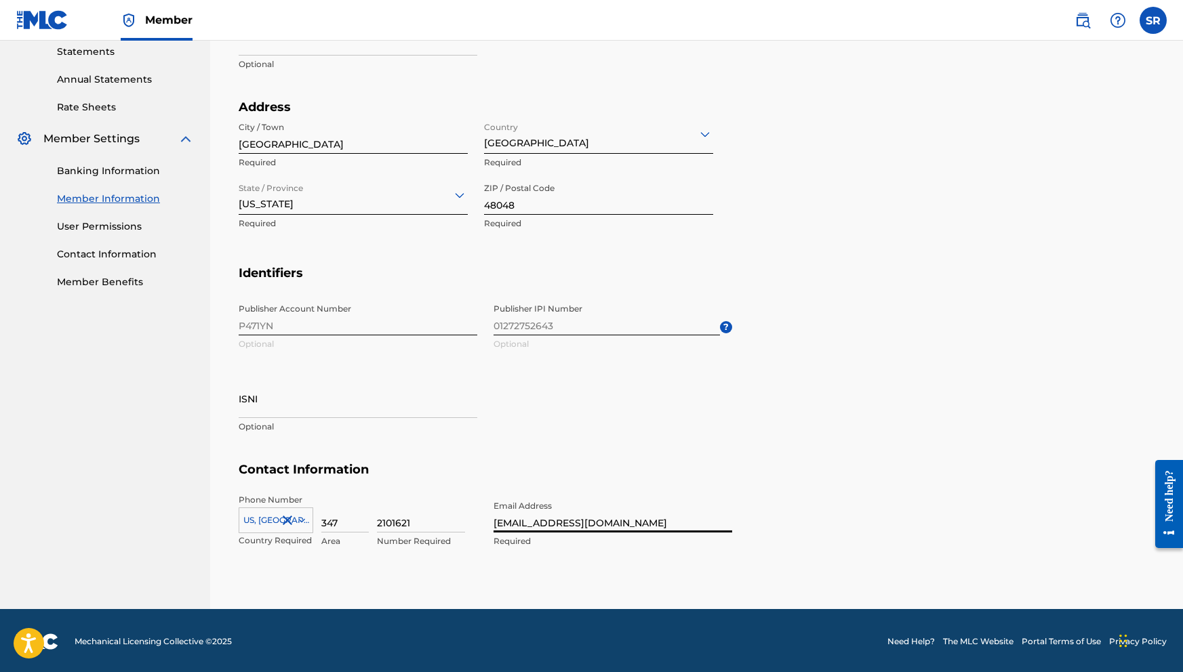
type input "[EMAIL_ADDRESS][DOMAIN_NAME]"
click at [946, 422] on section "Identifiers Publisher Account Number P471YN Optional Publisher IPI Number 01272…" at bounding box center [697, 364] width 916 height 197
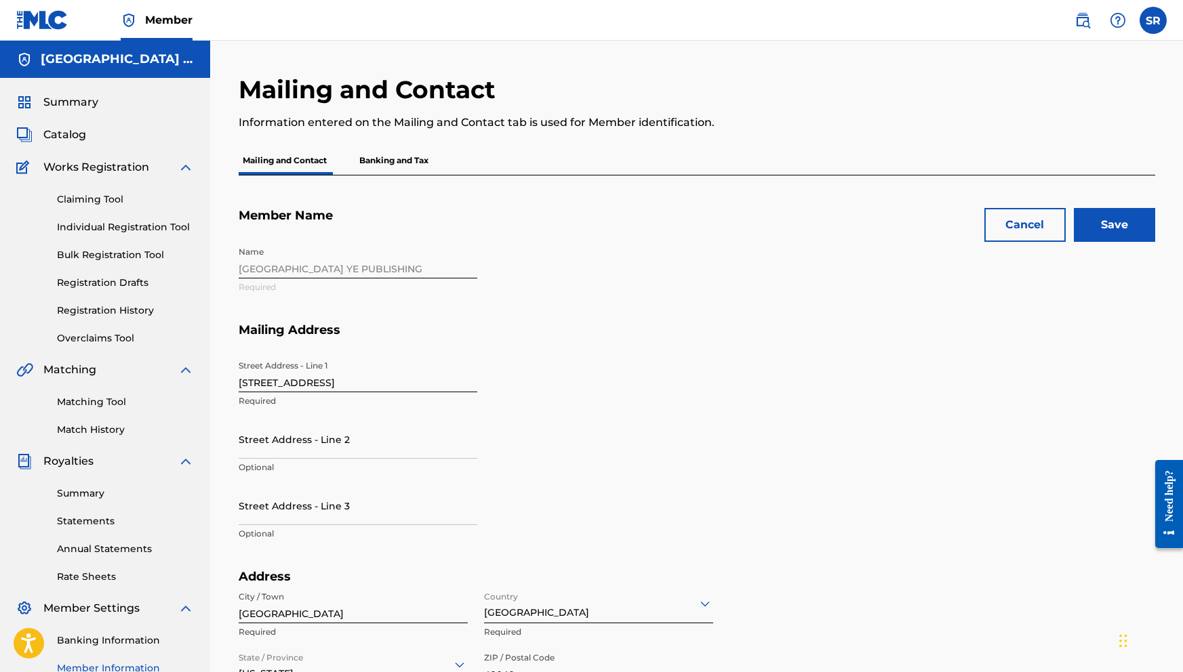
scroll to position [0, 0]
click at [1079, 224] on input "Save" at bounding box center [1113, 225] width 81 height 34
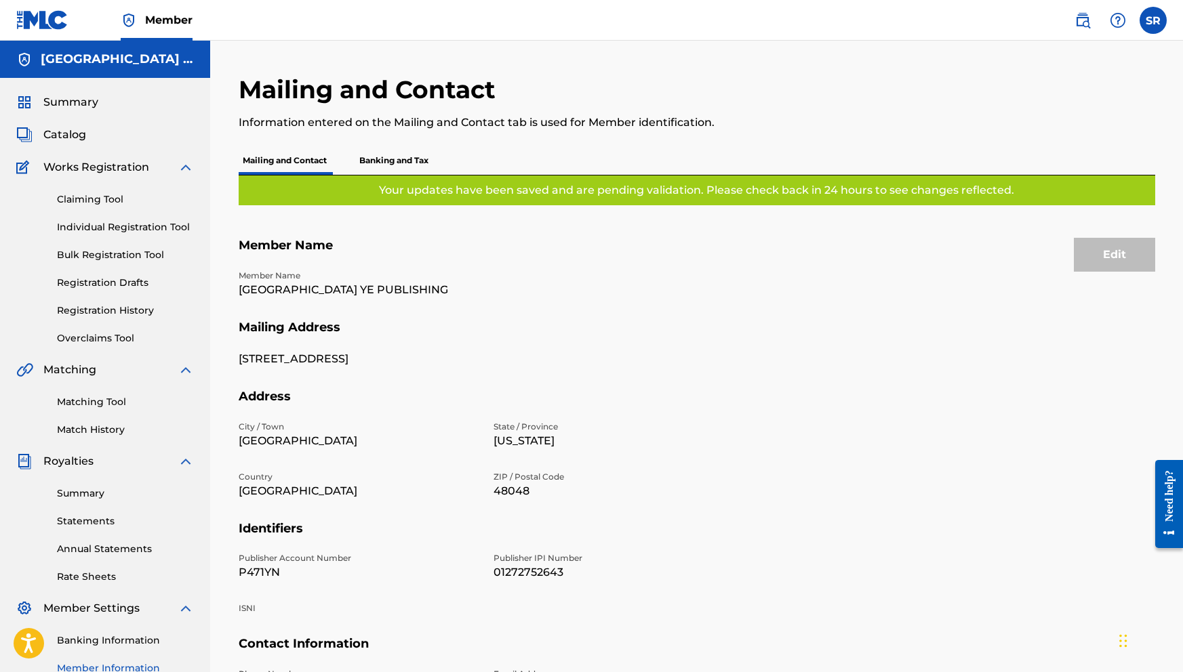
click at [94, 102] on span "Summary" at bounding box center [70, 102] width 55 height 16
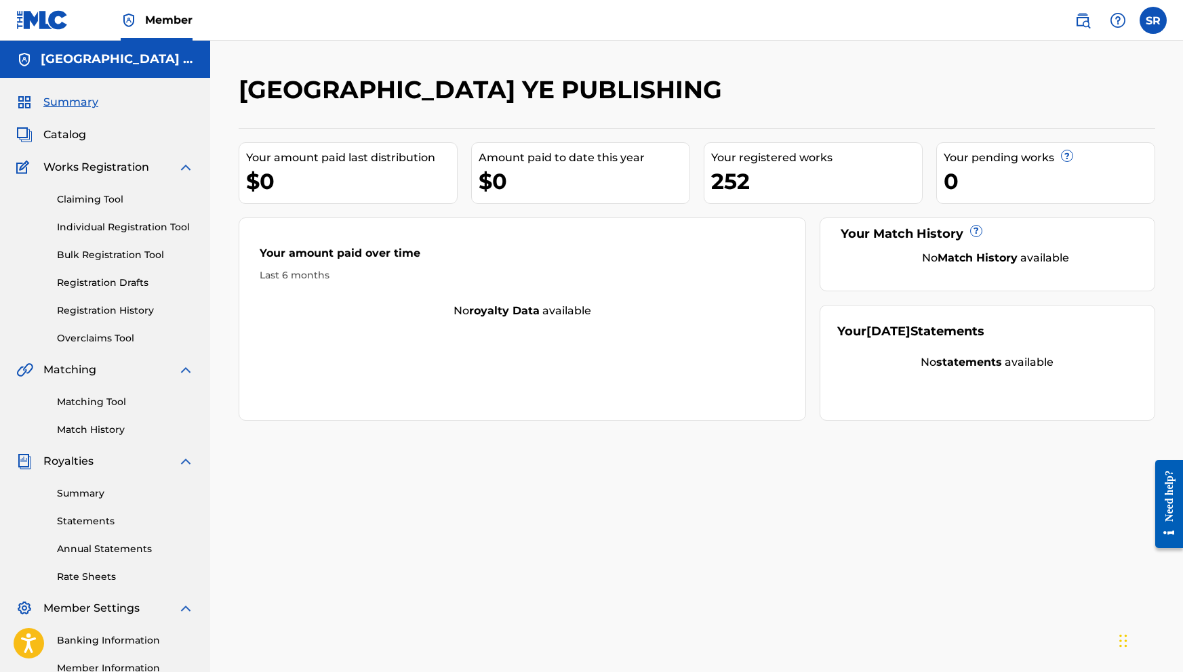
click at [79, 138] on span "Catalog" at bounding box center [64, 135] width 43 height 16
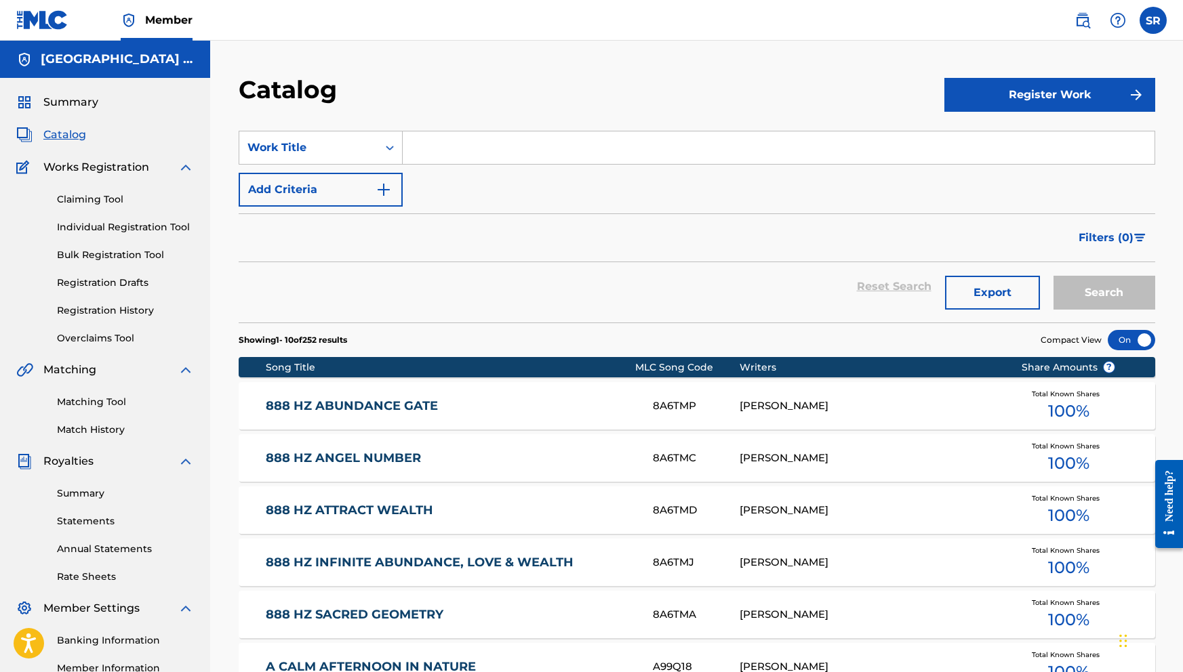
click at [78, 163] on span "Works Registration" at bounding box center [96, 167] width 106 height 16
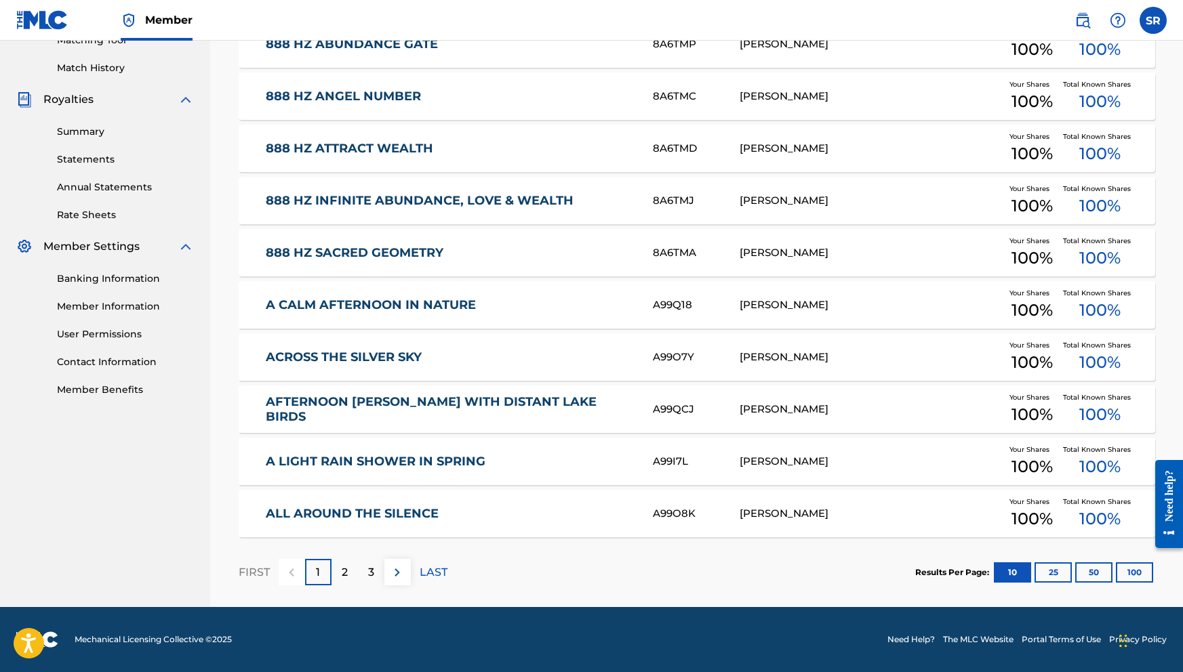
scroll to position [362, 0]
click at [349, 572] on div "2" at bounding box center [344, 572] width 26 height 26
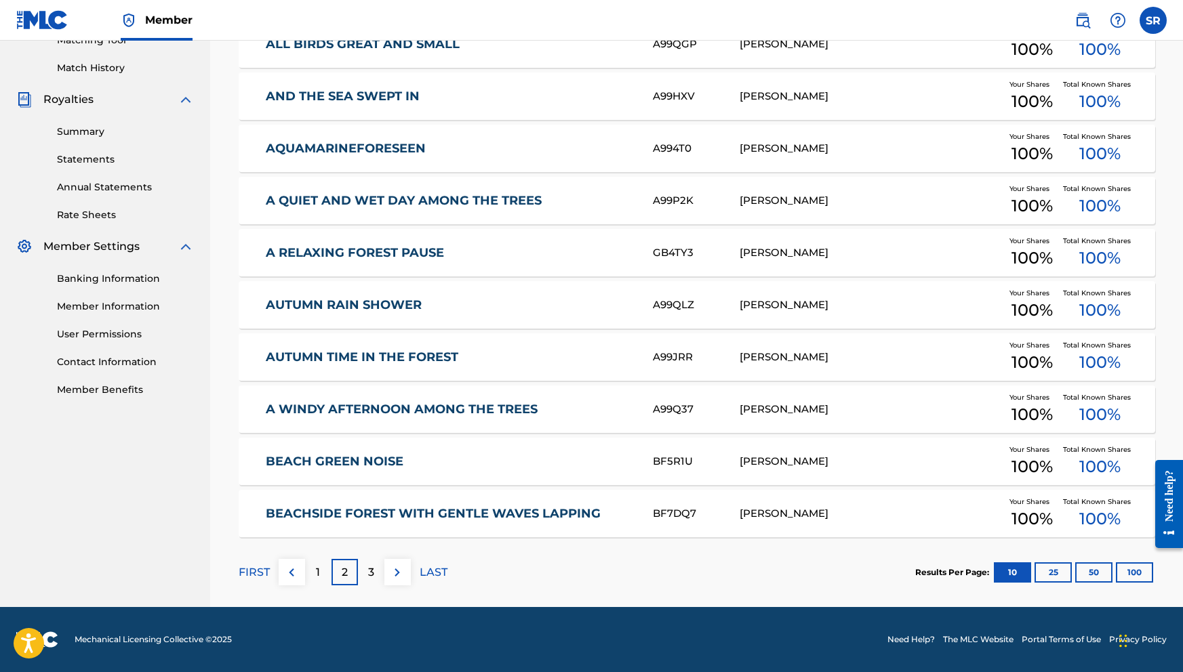
click at [366, 576] on div "3" at bounding box center [371, 572] width 26 height 26
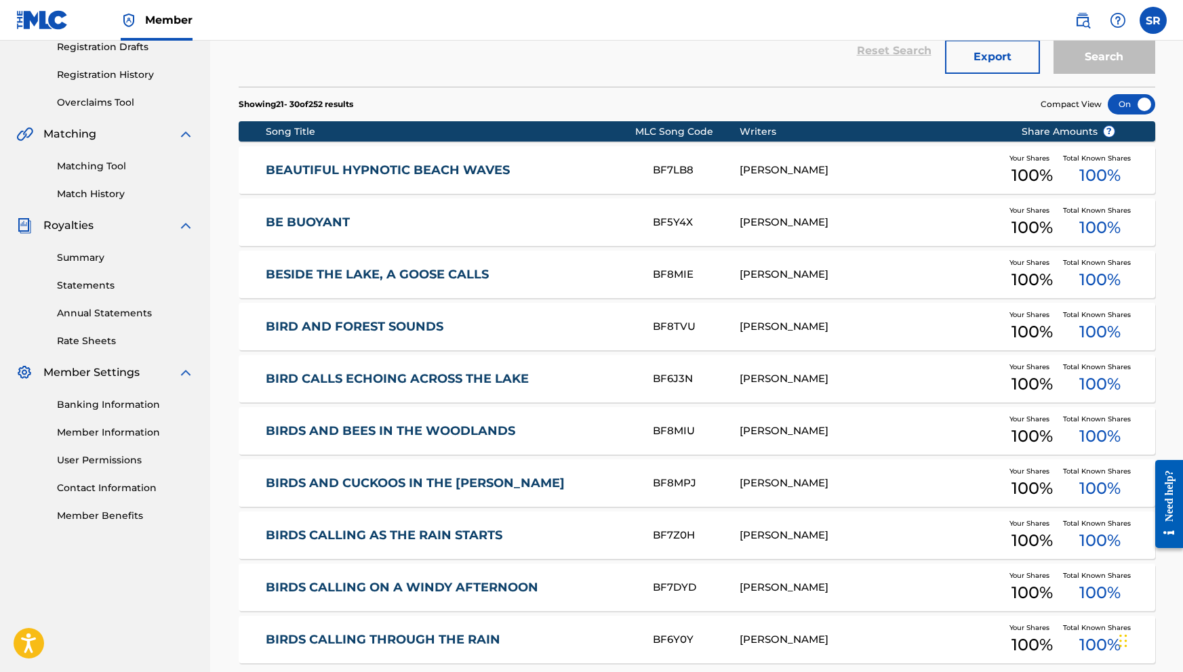
scroll to position [235, 0]
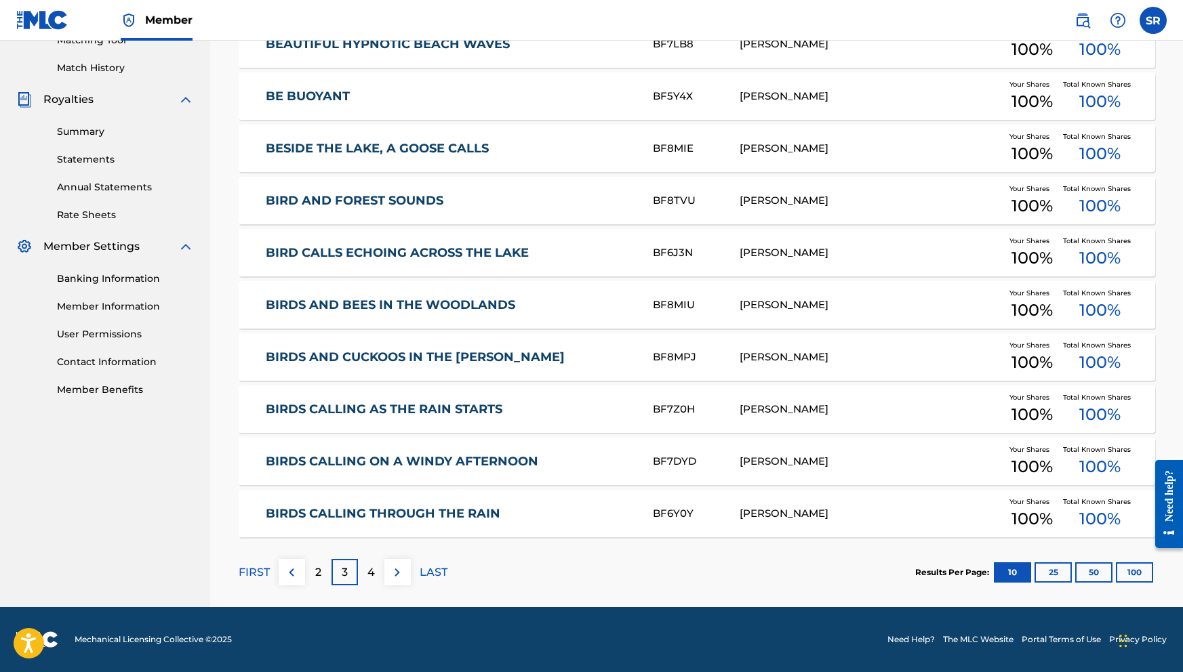
click at [373, 573] on p "4" at bounding box center [370, 572] width 7 height 16
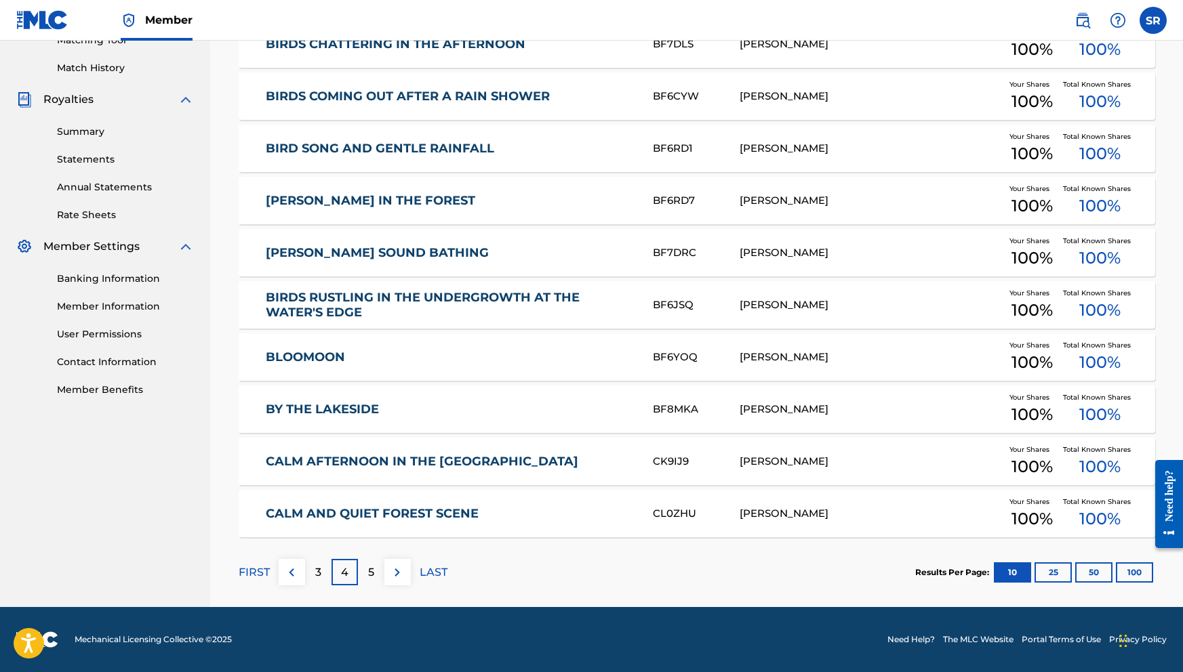
click at [374, 571] on div "5" at bounding box center [371, 572] width 26 height 26
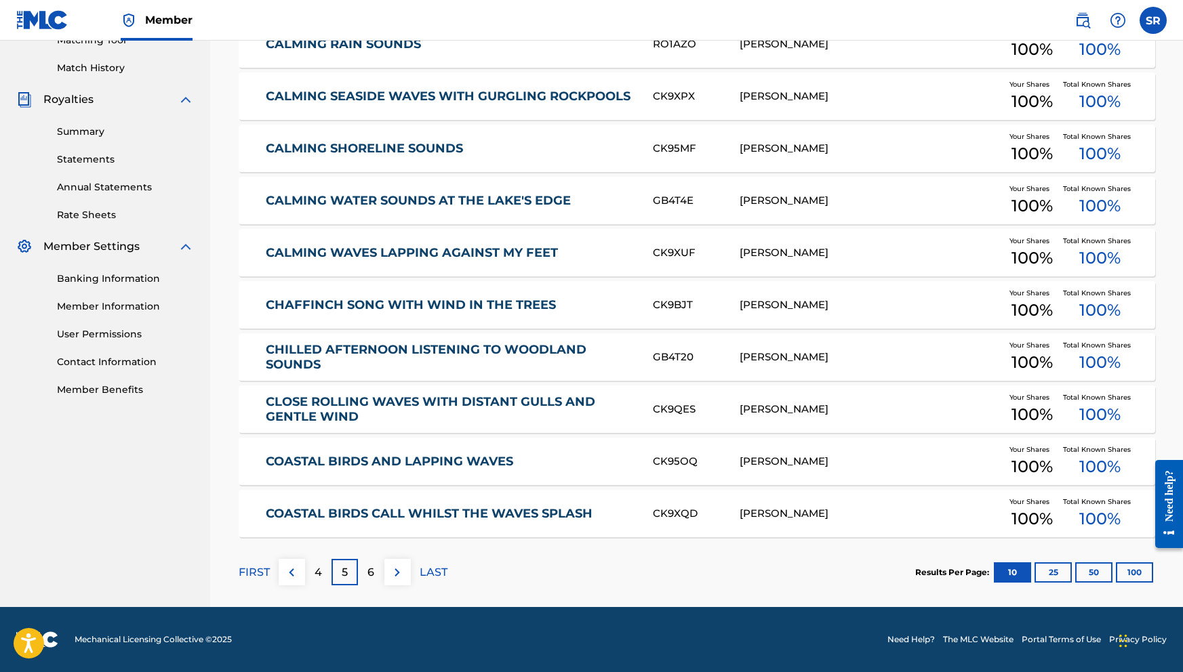
click at [377, 578] on div "6" at bounding box center [371, 572] width 26 height 26
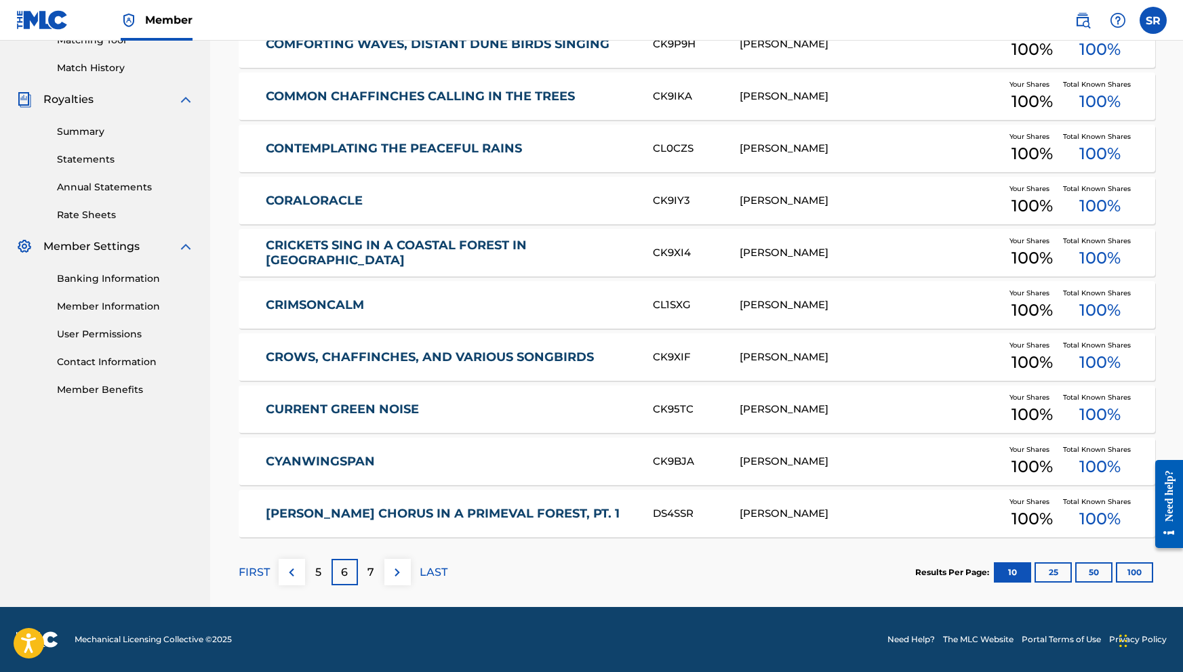
click at [369, 567] on p "7" at bounding box center [370, 572] width 7 height 16
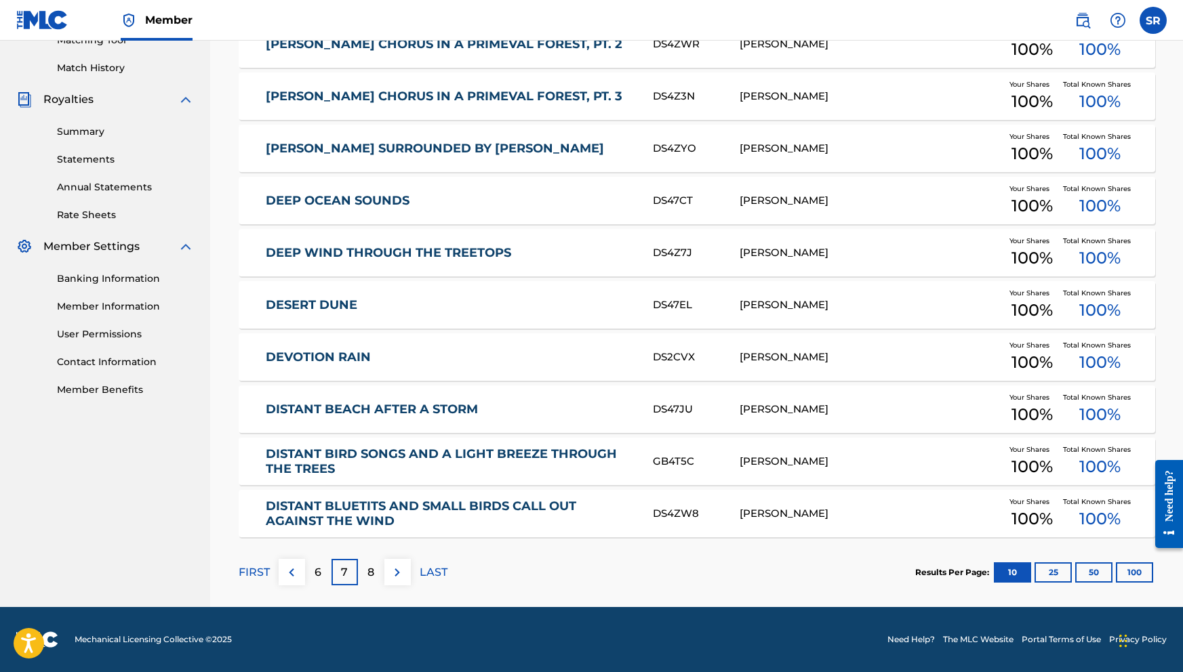
click at [374, 575] on p "8" at bounding box center [370, 572] width 7 height 16
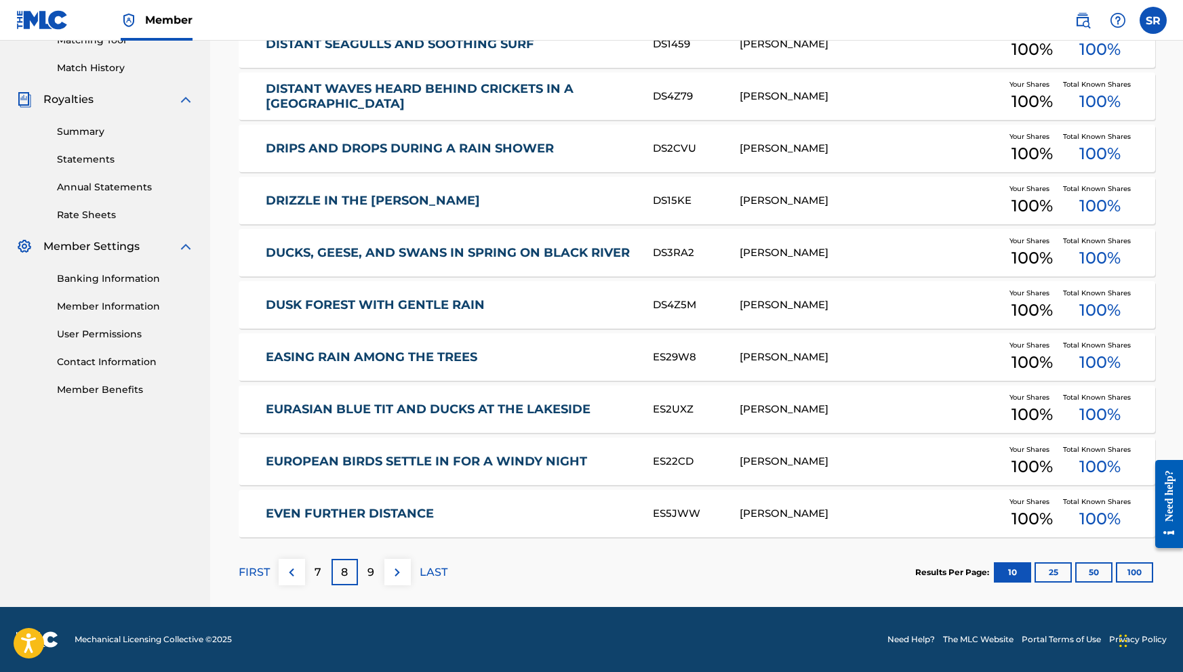
click at [373, 570] on p "9" at bounding box center [370, 572] width 7 height 16
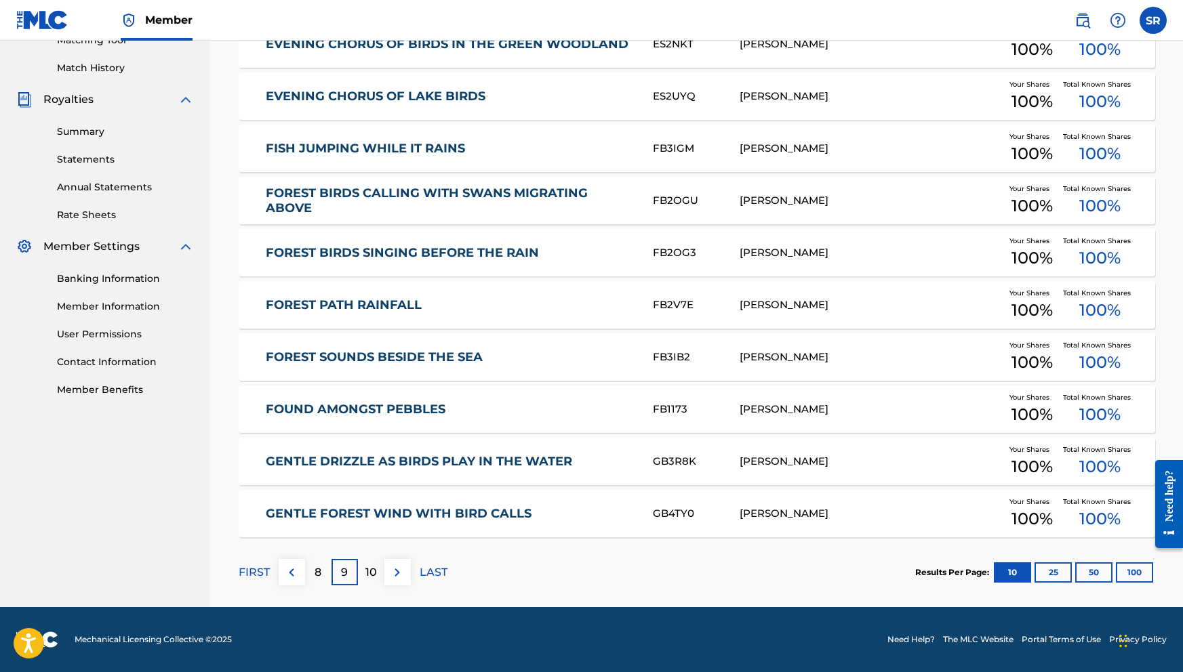
click at [365, 577] on p "10" at bounding box center [371, 572] width 12 height 16
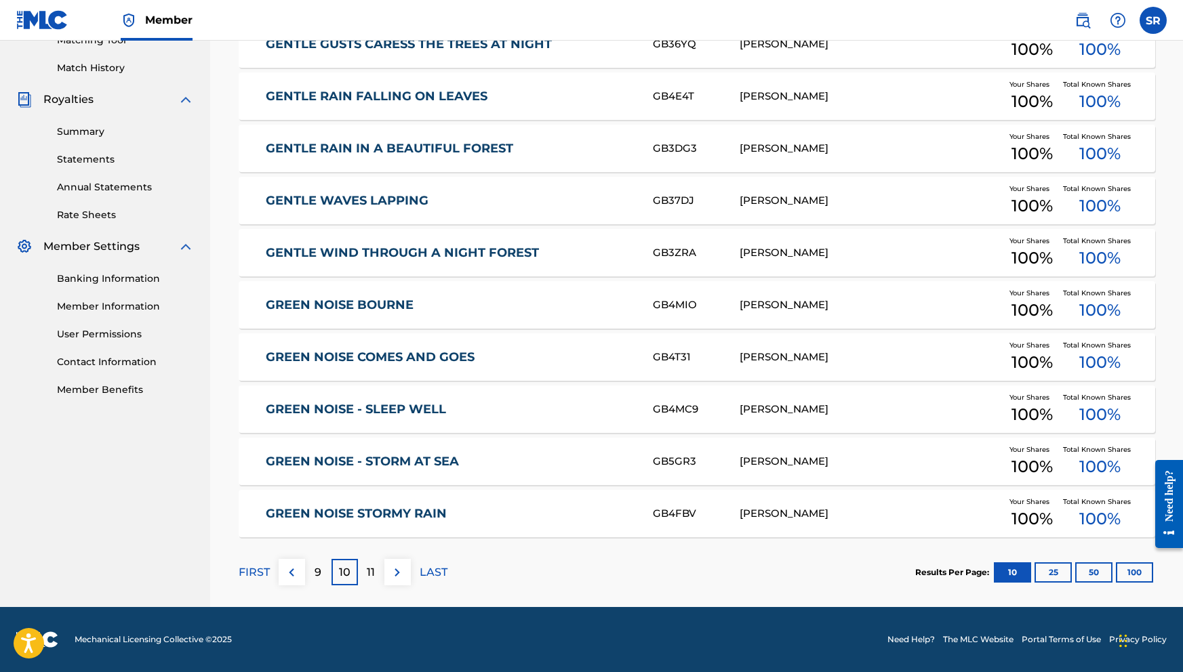
click at [358, 567] on div "11" at bounding box center [371, 572] width 26 height 26
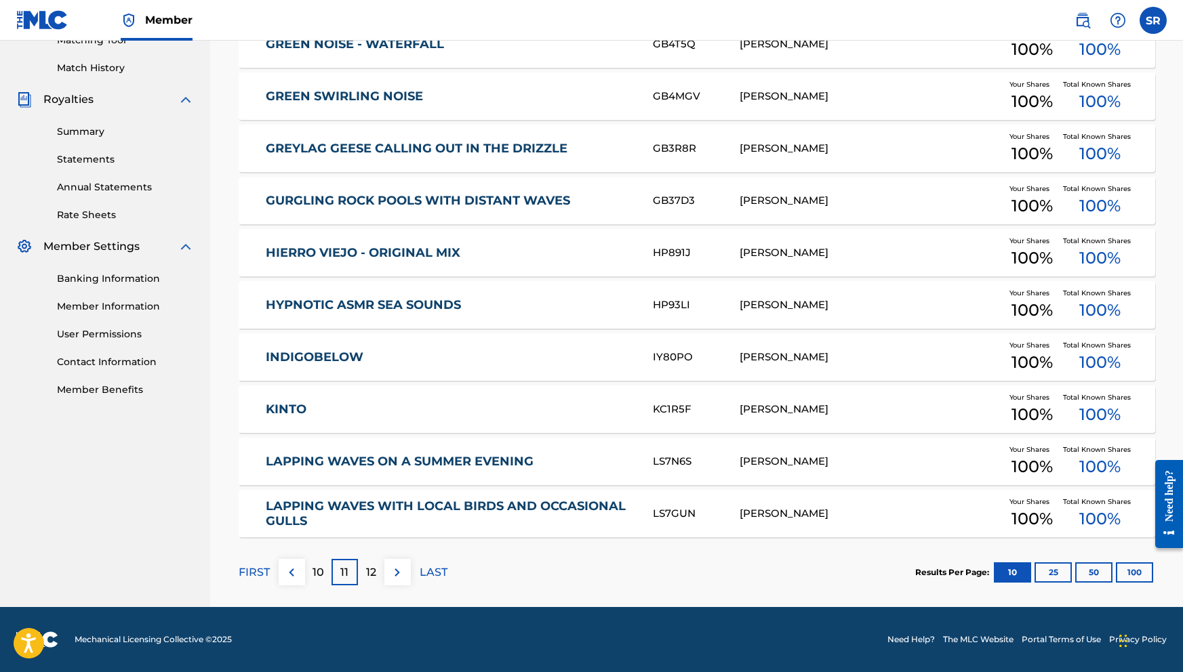
click at [358, 578] on div "12" at bounding box center [371, 572] width 26 height 26
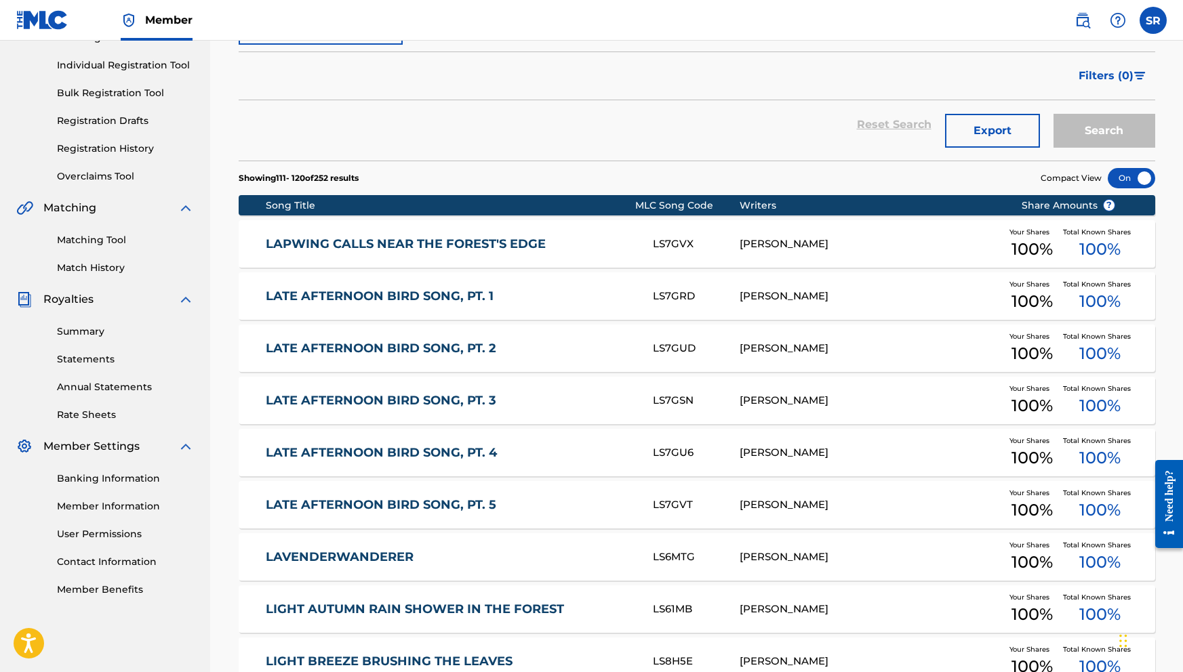
scroll to position [0, 0]
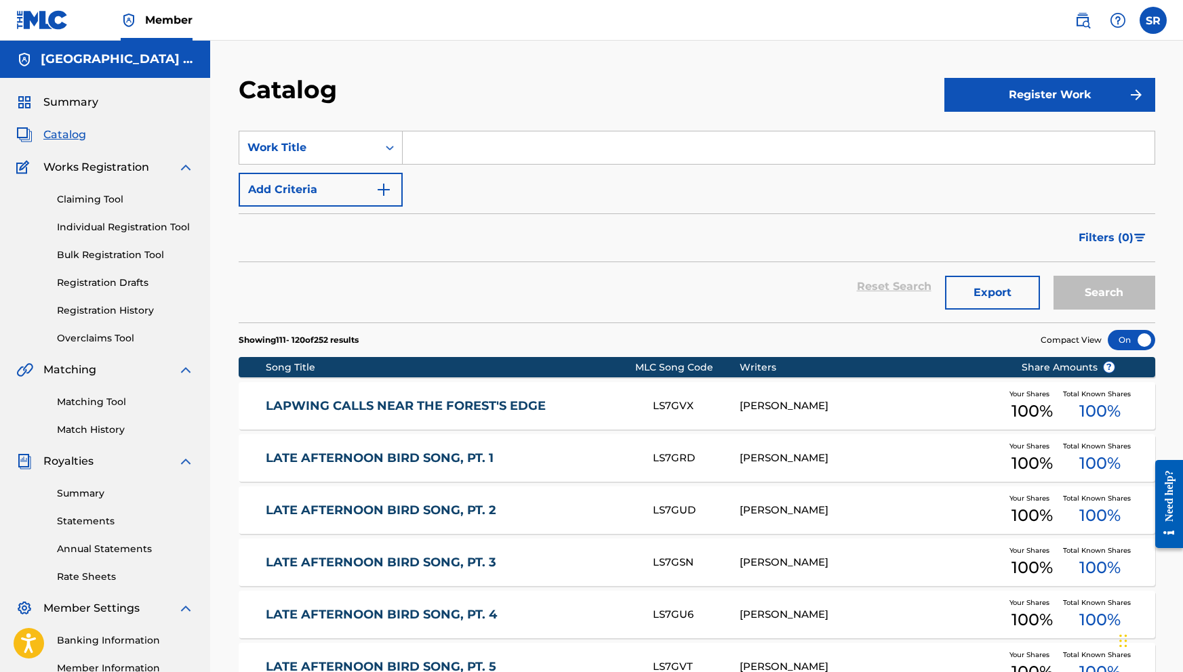
click at [129, 309] on link "Registration History" at bounding box center [125, 311] width 137 height 14
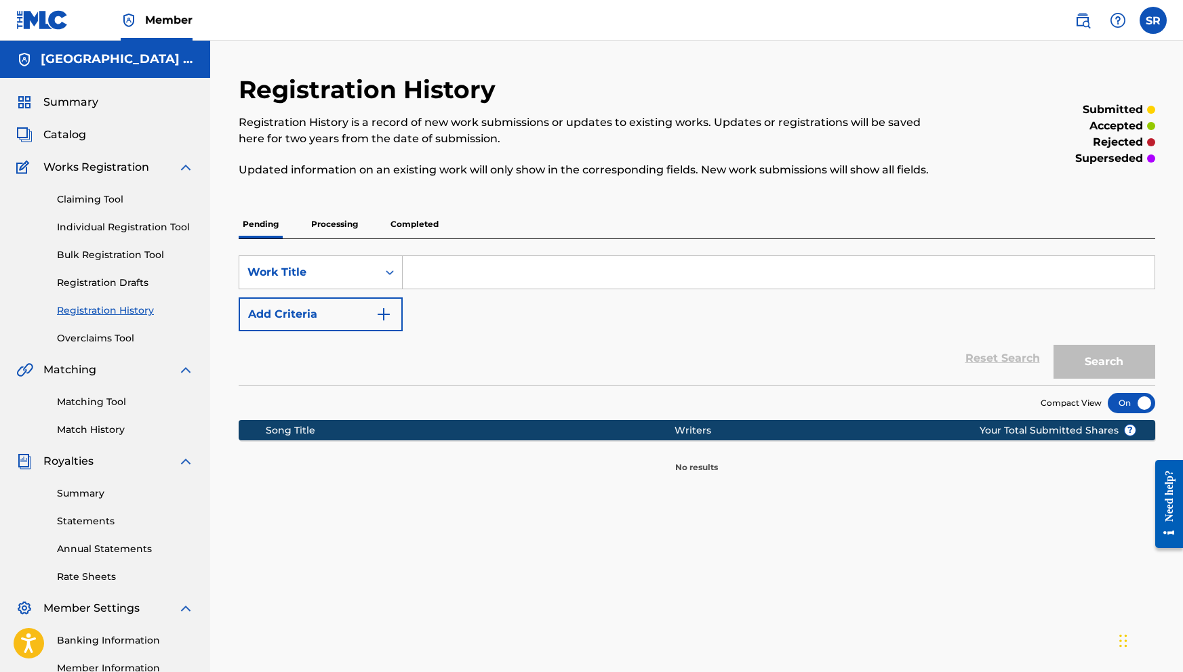
click at [416, 223] on p "Completed" at bounding box center [414, 224] width 56 height 28
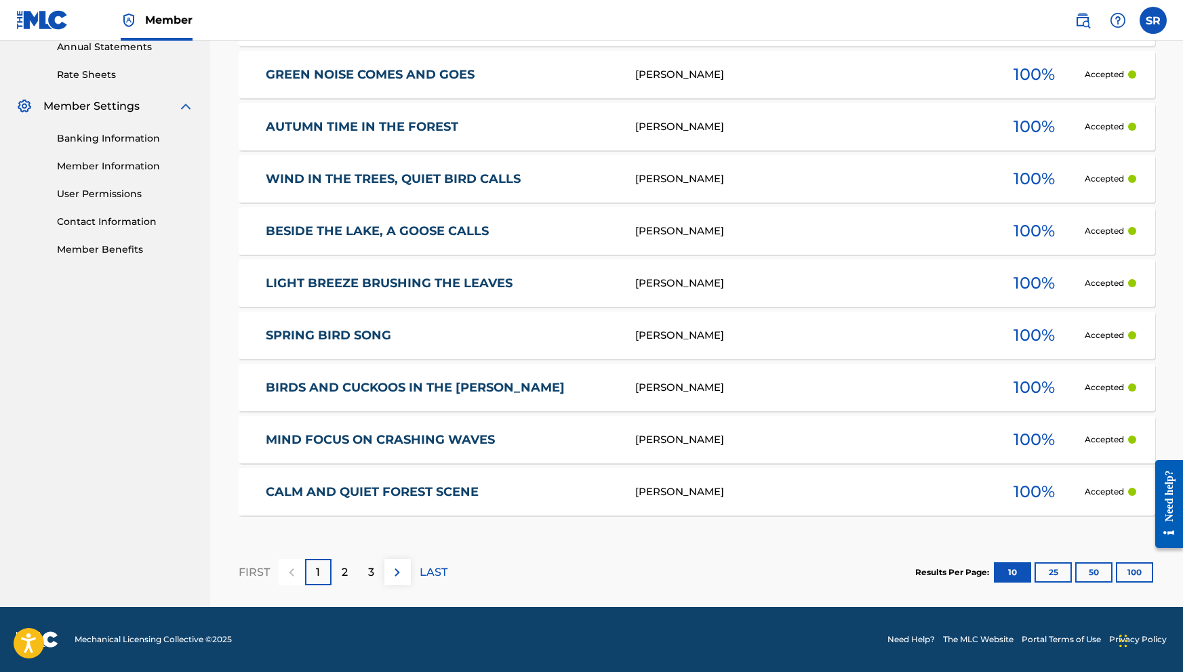
click at [448, 572] on section "FIRST 1 2 3 LAST Results Per Page: 10 25 50 100" at bounding box center [697, 572] width 916 height 70
click at [440, 572] on p "LAST" at bounding box center [433, 572] width 28 height 16
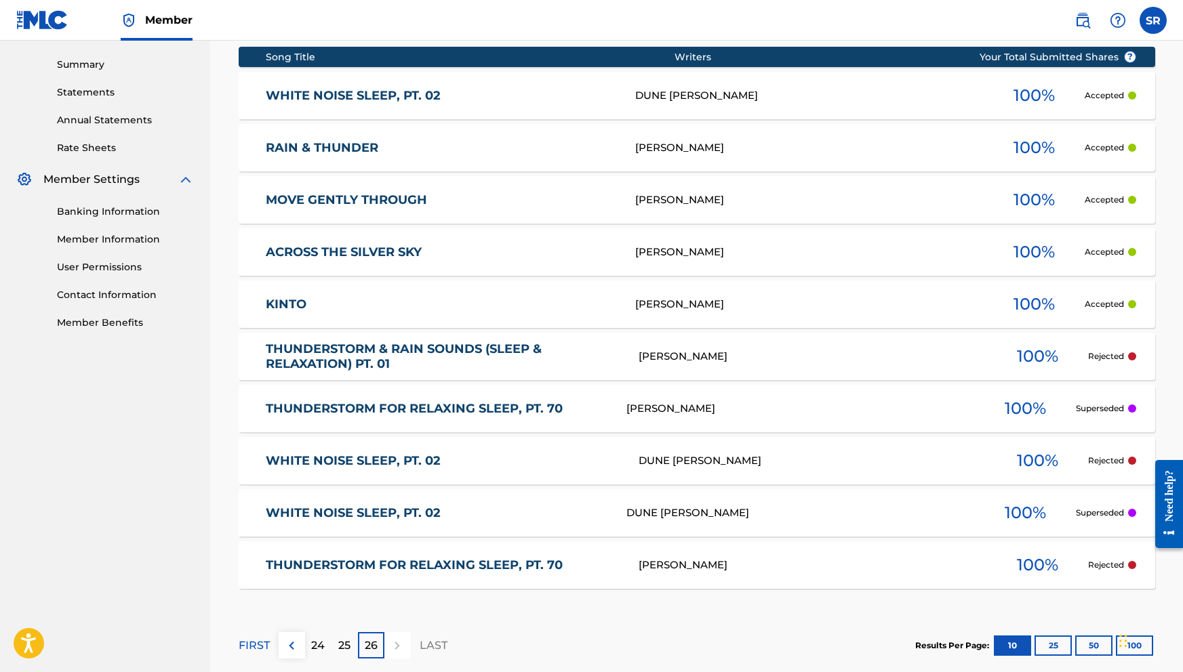
scroll to position [429, 0]
click at [379, 362] on link "THUNDERSTORM & RAIN SOUNDS (SLEEP & RELAXATION) PT. 01" at bounding box center [443, 357] width 354 height 30
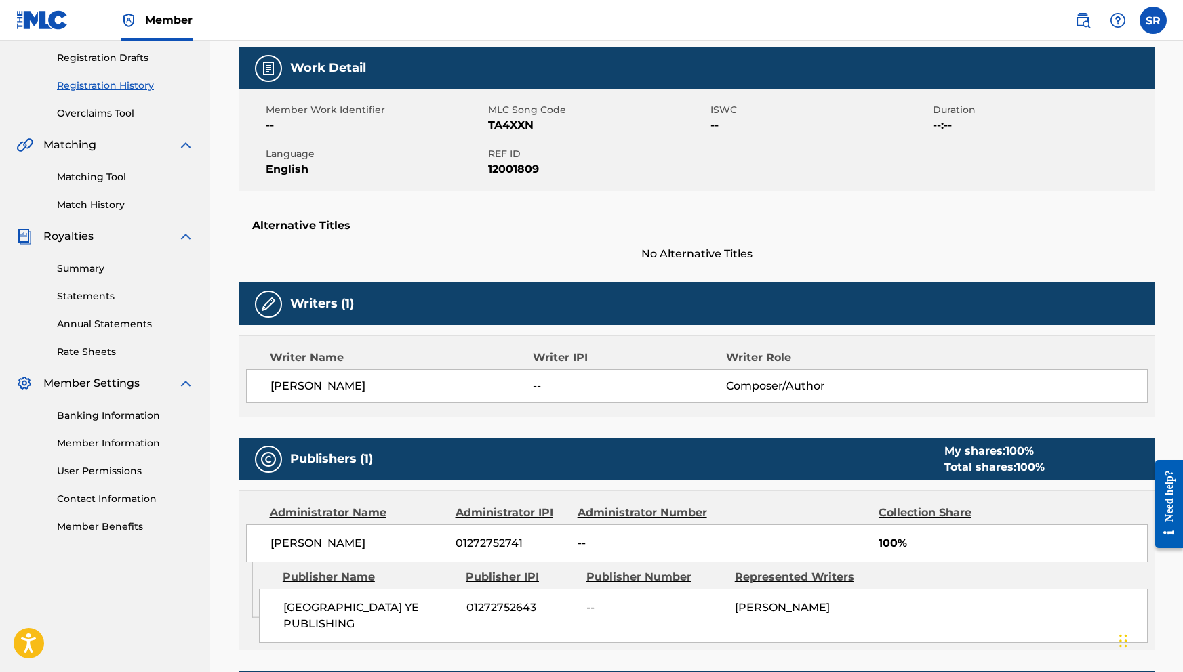
scroll to position [186, 0]
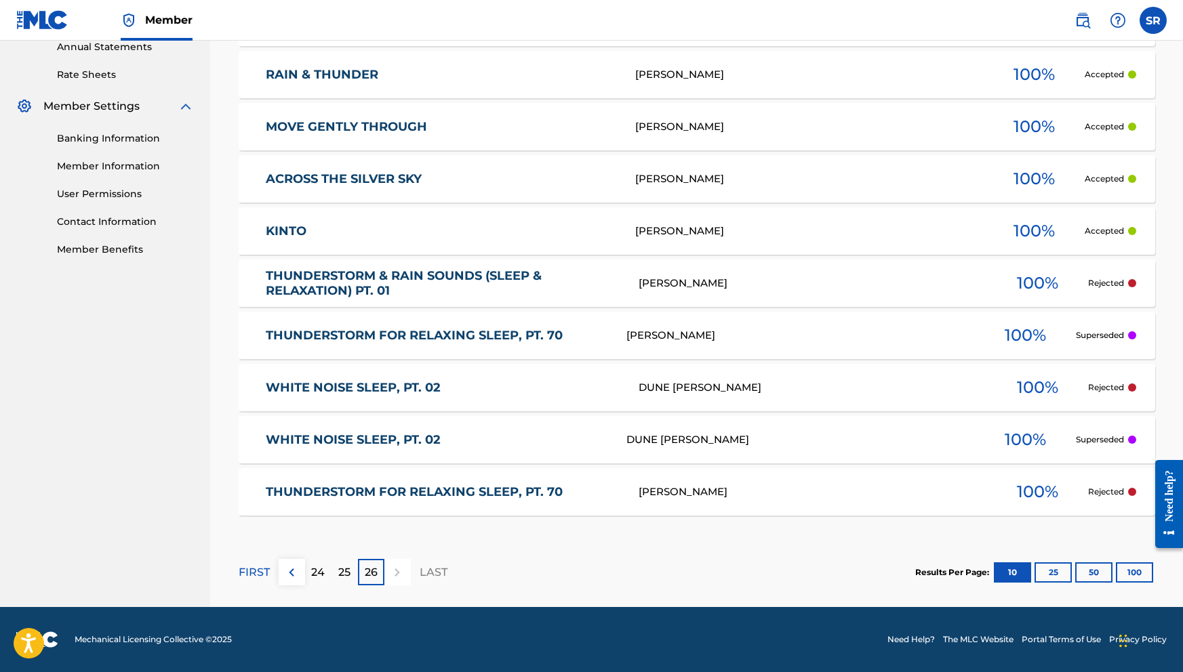
scroll to position [502, 0]
click at [346, 494] on link "THUNDERSTORM FOR RELAXING SLEEP, PT. 70" at bounding box center [443, 493] width 354 height 16
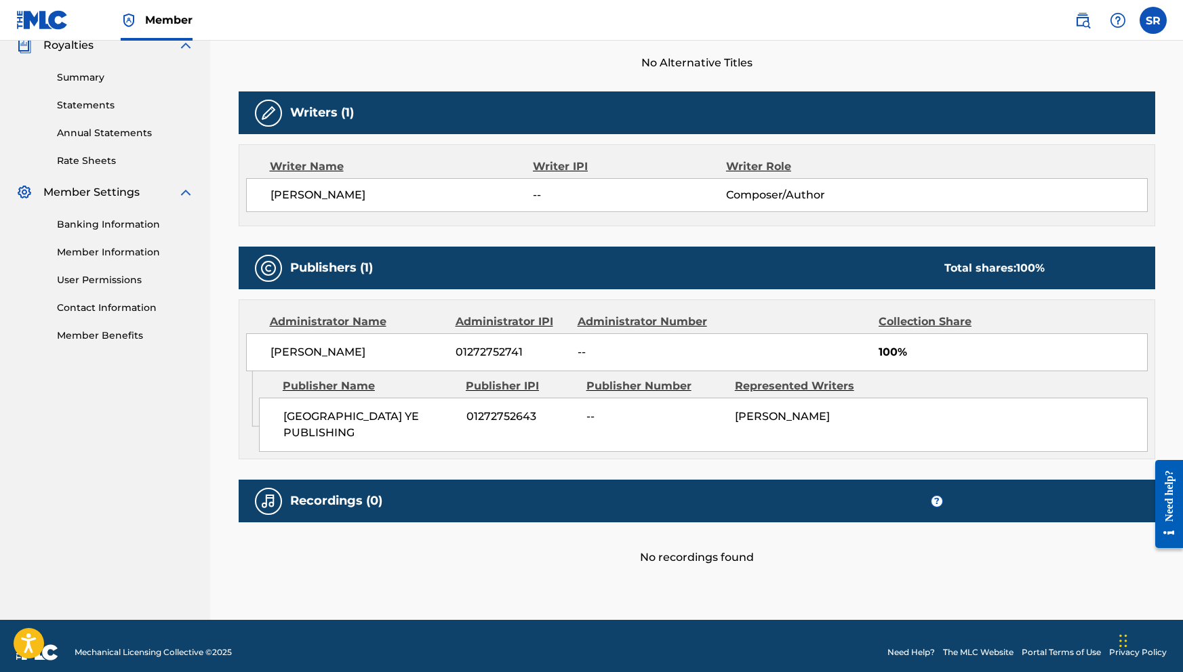
scroll to position [415, 0]
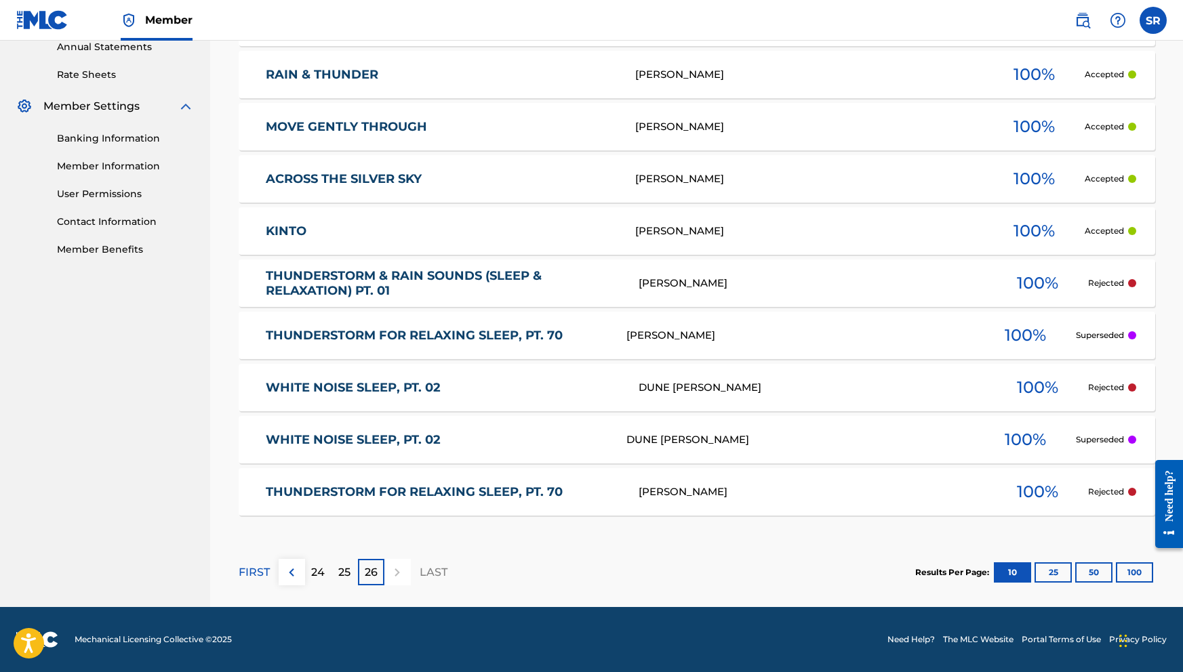
scroll to position [502, 0]
click at [338, 571] on p "25" at bounding box center [344, 572] width 12 height 16
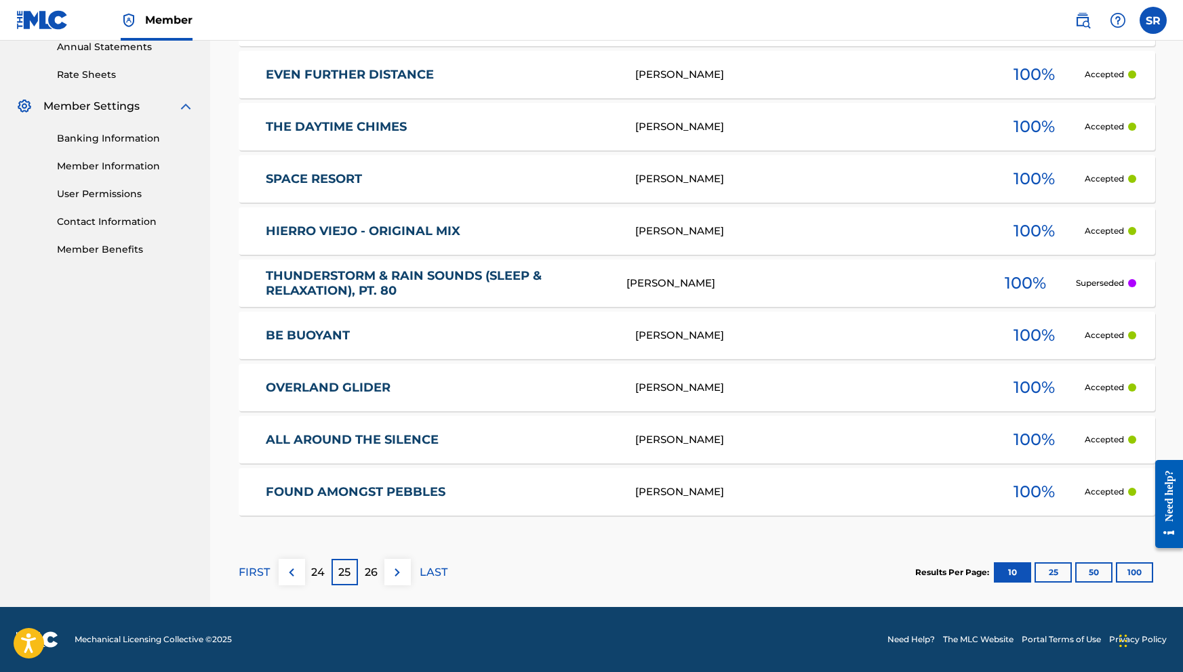
click at [325, 572] on div "24" at bounding box center [318, 572] width 26 height 26
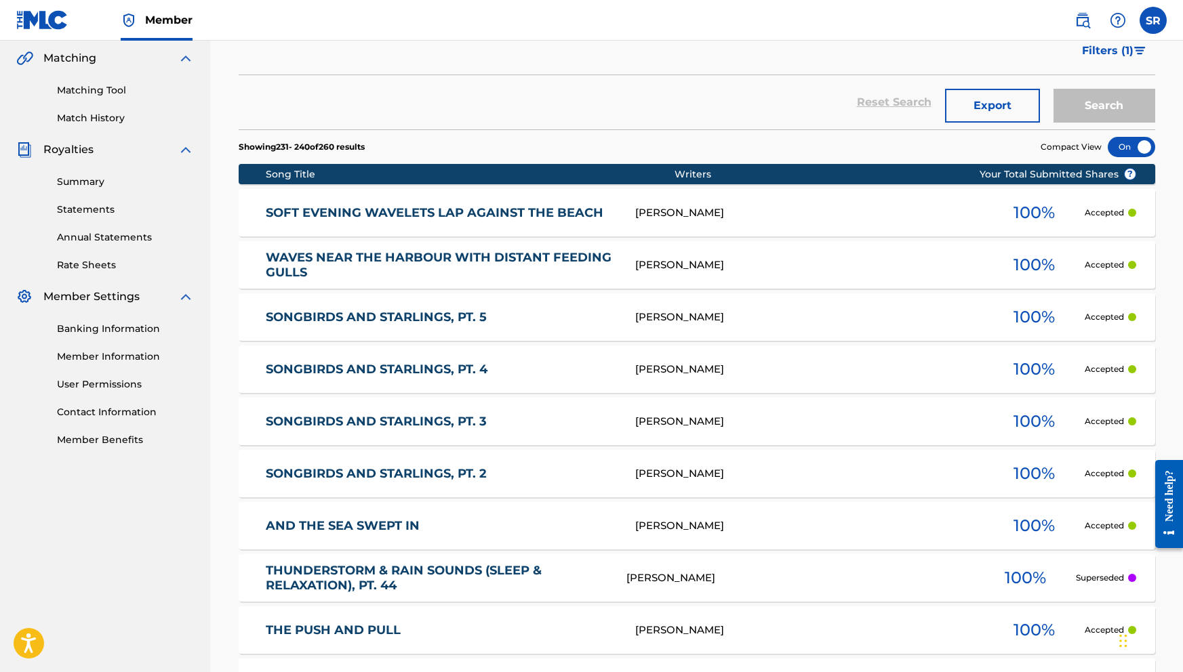
scroll to position [434, 0]
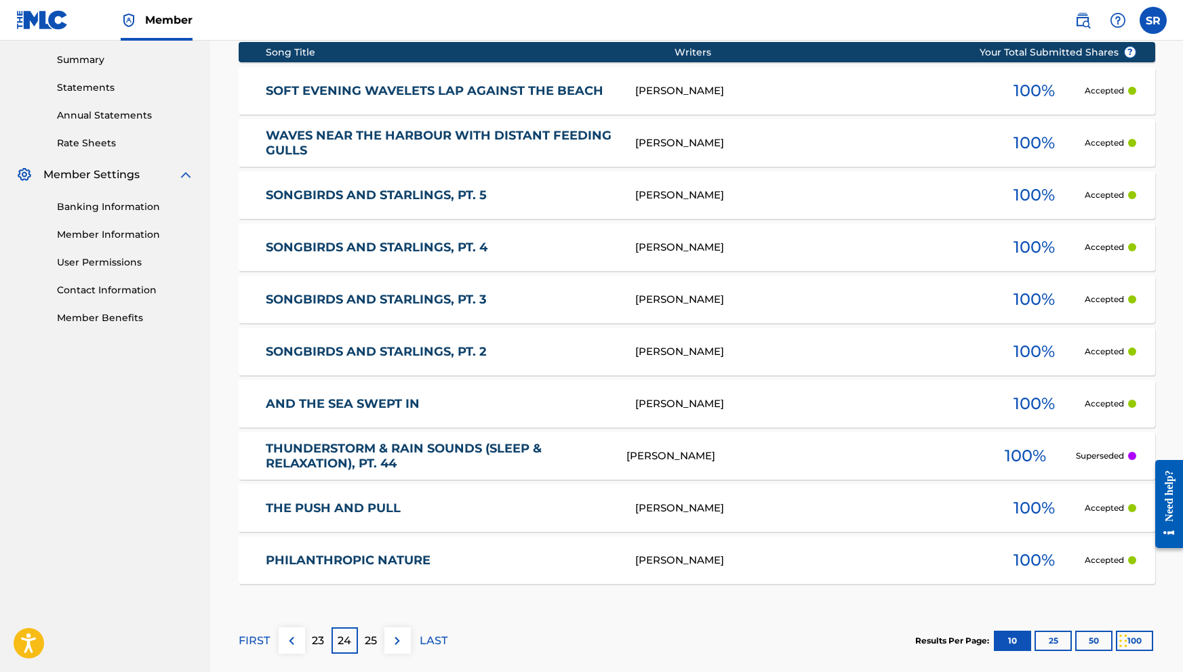
click at [314, 641] on p "23" at bounding box center [318, 641] width 12 height 16
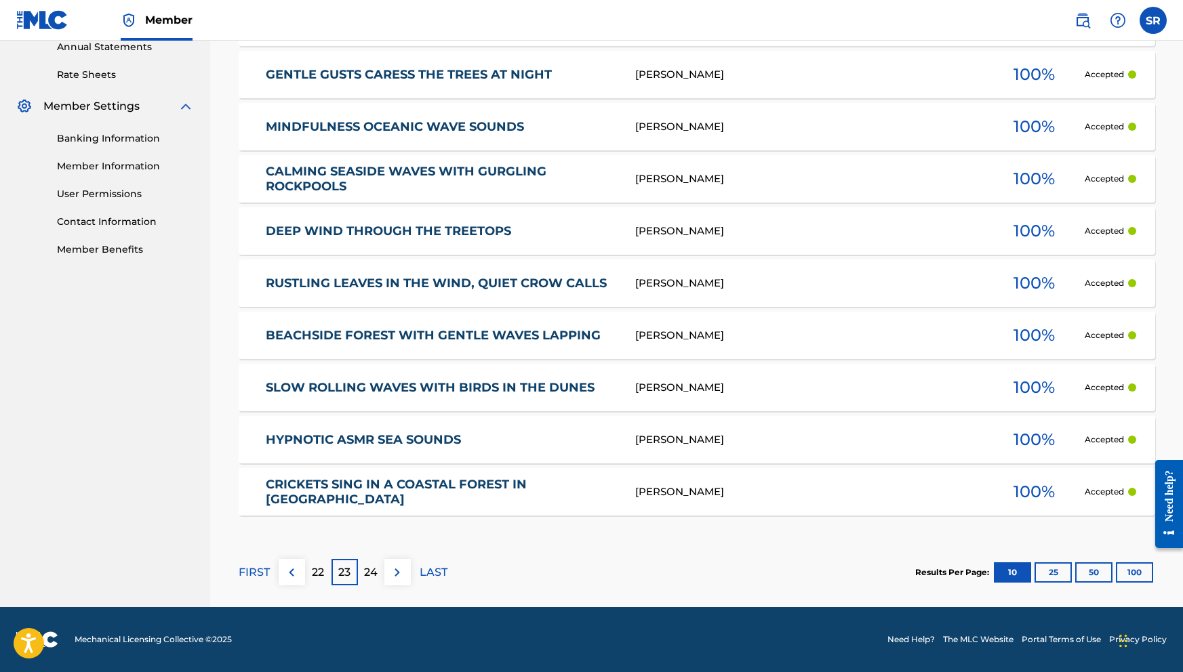
click at [321, 583] on div "22" at bounding box center [318, 572] width 26 height 26
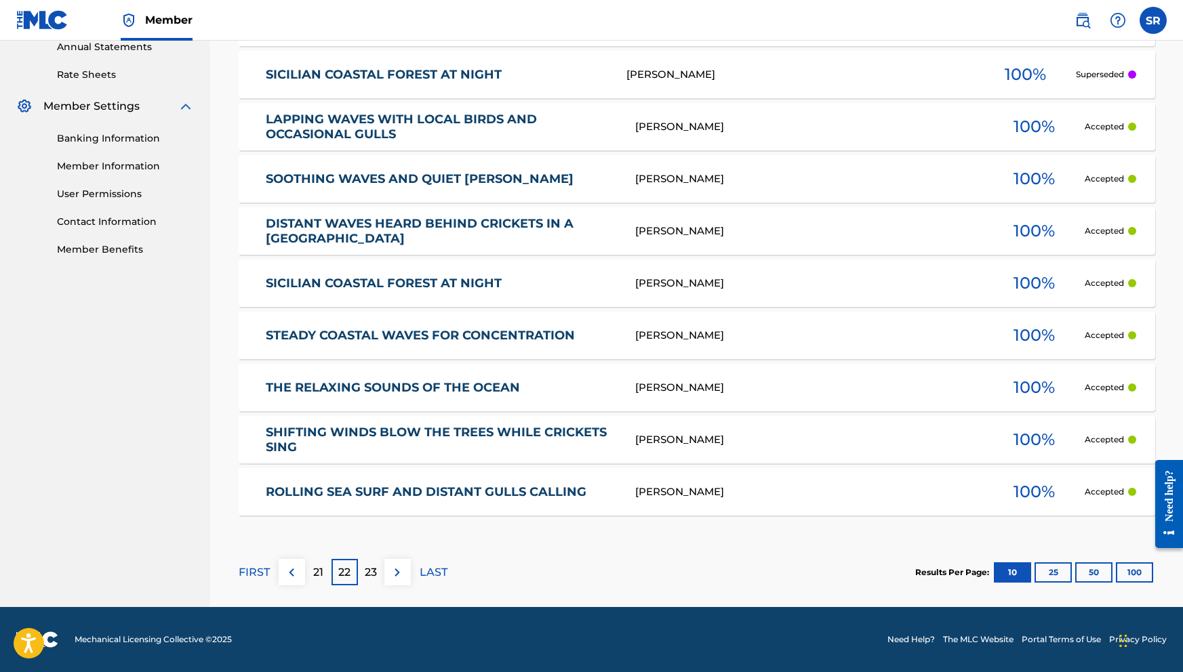
click at [317, 569] on p "21" at bounding box center [318, 572] width 10 height 16
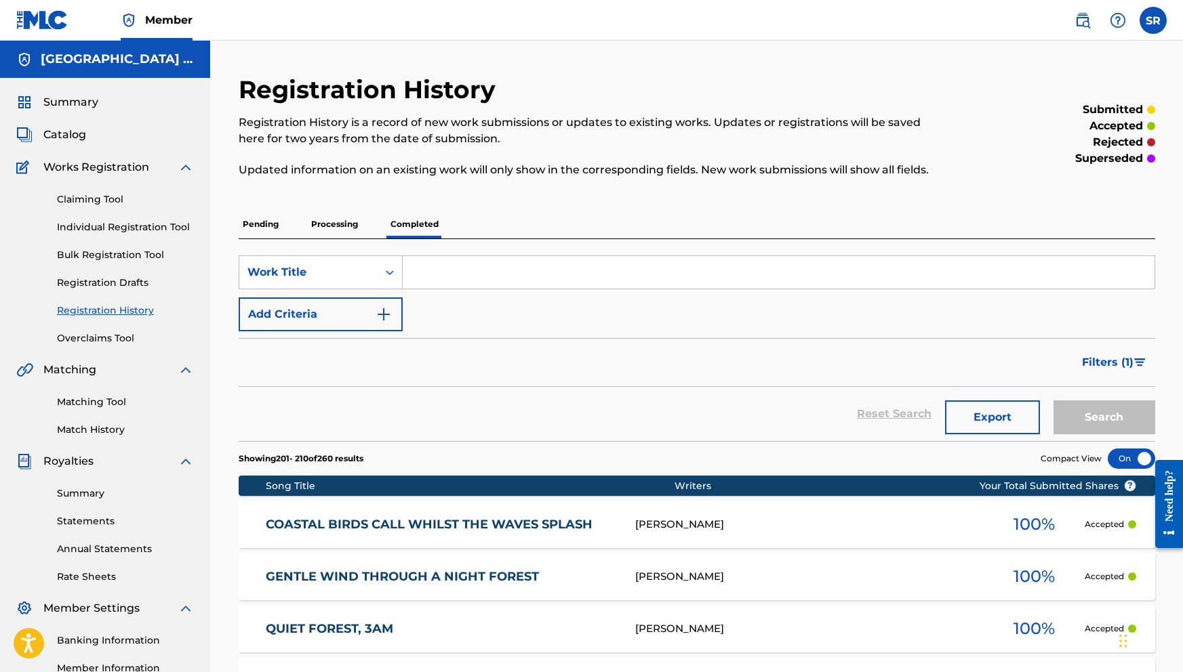
scroll to position [0, 0]
click at [85, 109] on span "Summary" at bounding box center [70, 102] width 55 height 16
